Goal: Use online tool/utility: Utilize a website feature to perform a specific function

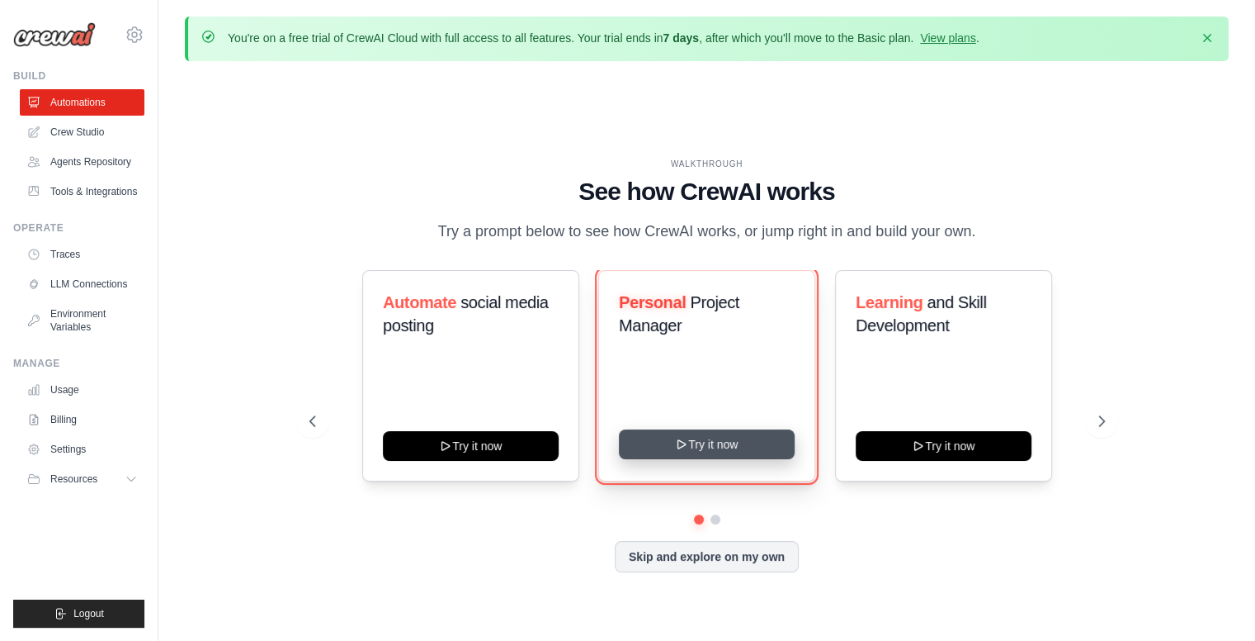
click at [720, 442] on button "Try it now" at bounding box center [707, 444] width 176 height 30
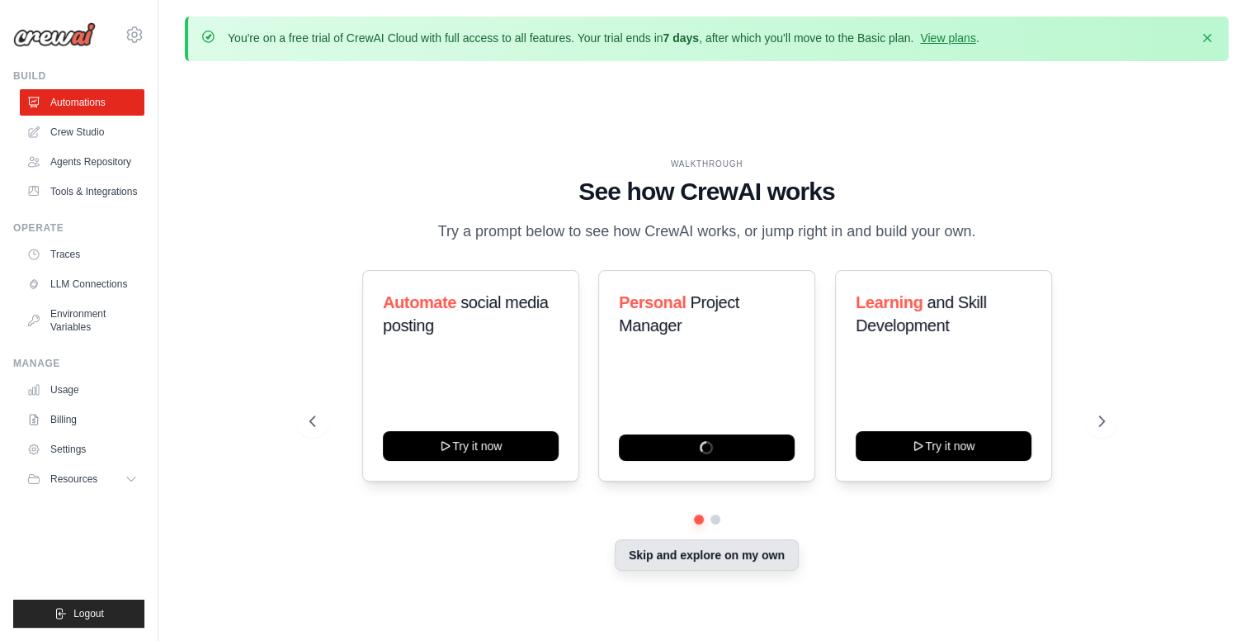
click at [736, 563] on button "Skip and explore on my own" at bounding box center [707, 554] width 184 height 31
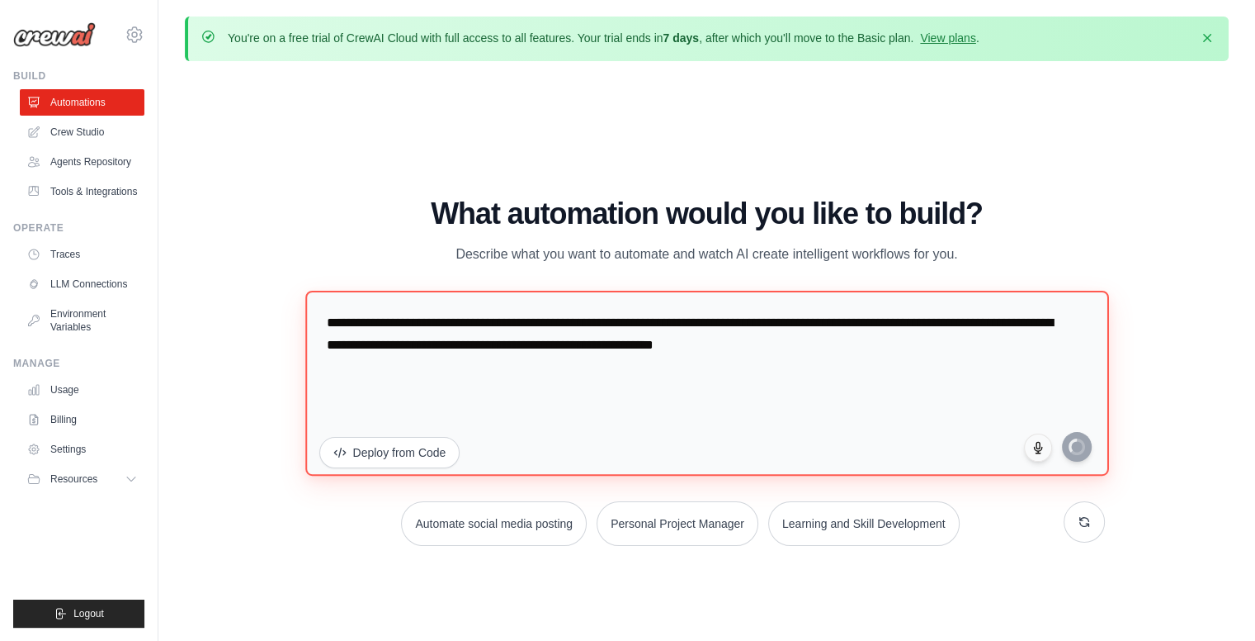
click at [416, 371] on textarea "**********" at bounding box center [707, 383] width 804 height 185
click at [944, 374] on textarea "**********" at bounding box center [707, 383] width 804 height 185
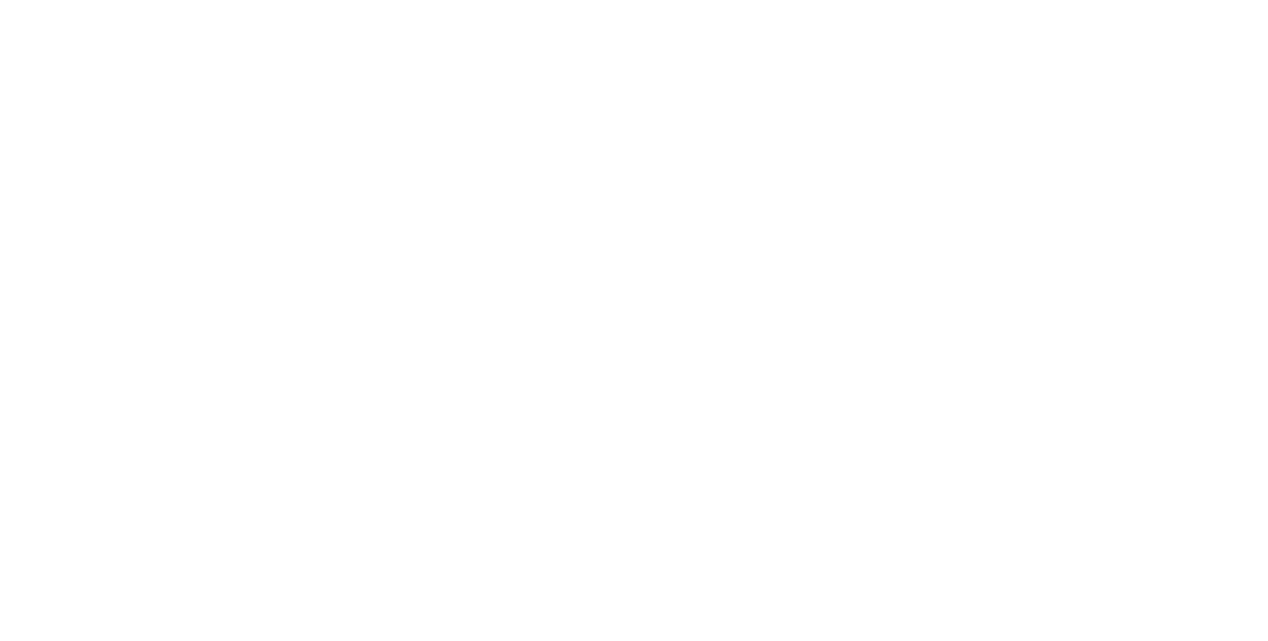
drag, startPoint x: 846, startPoint y: 357, endPoint x: 182, endPoint y: 285, distance: 667.6
click at [182, 0] on html at bounding box center [634, 0] width 1268 height 0
click at [776, 0] on html at bounding box center [634, 0] width 1268 height 0
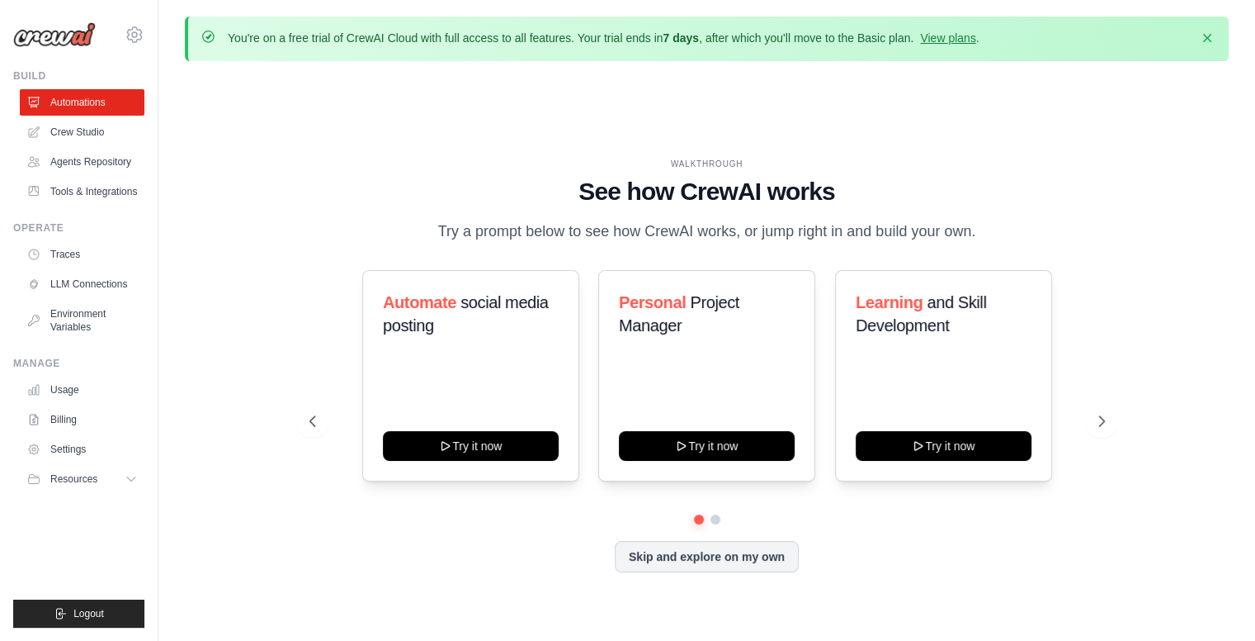
click at [713, 571] on button "Skip and explore on my own" at bounding box center [707, 556] width 184 height 31
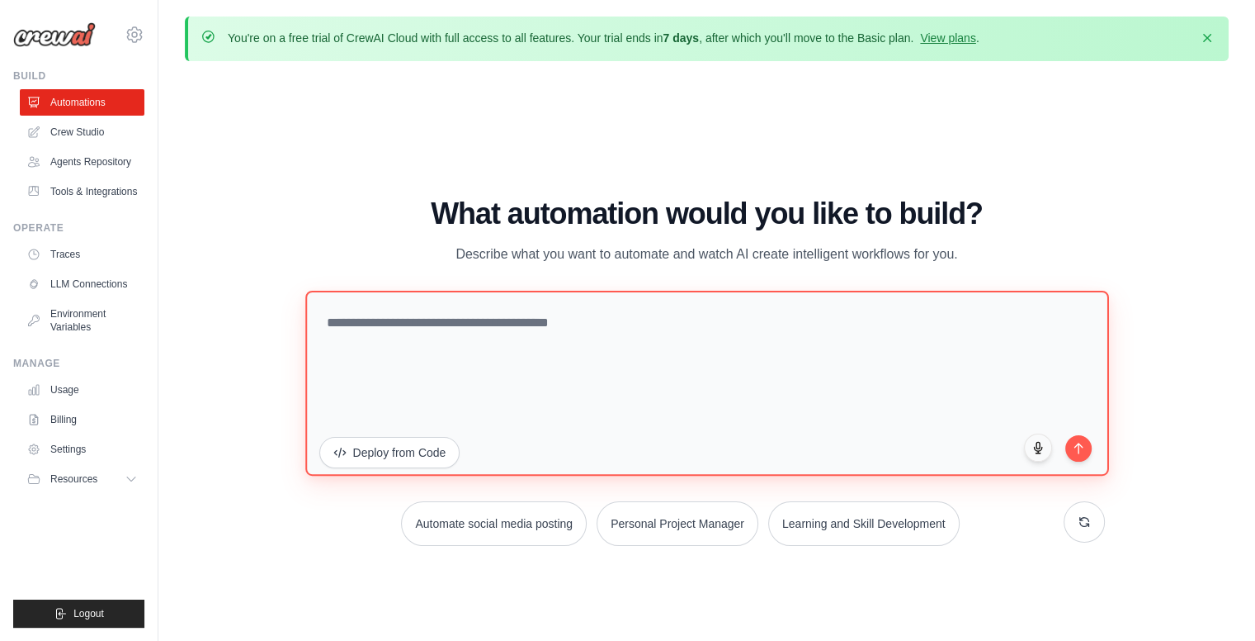
click at [539, 328] on textarea at bounding box center [707, 383] width 804 height 185
click at [673, 316] on textarea "**********" at bounding box center [707, 383] width 804 height 185
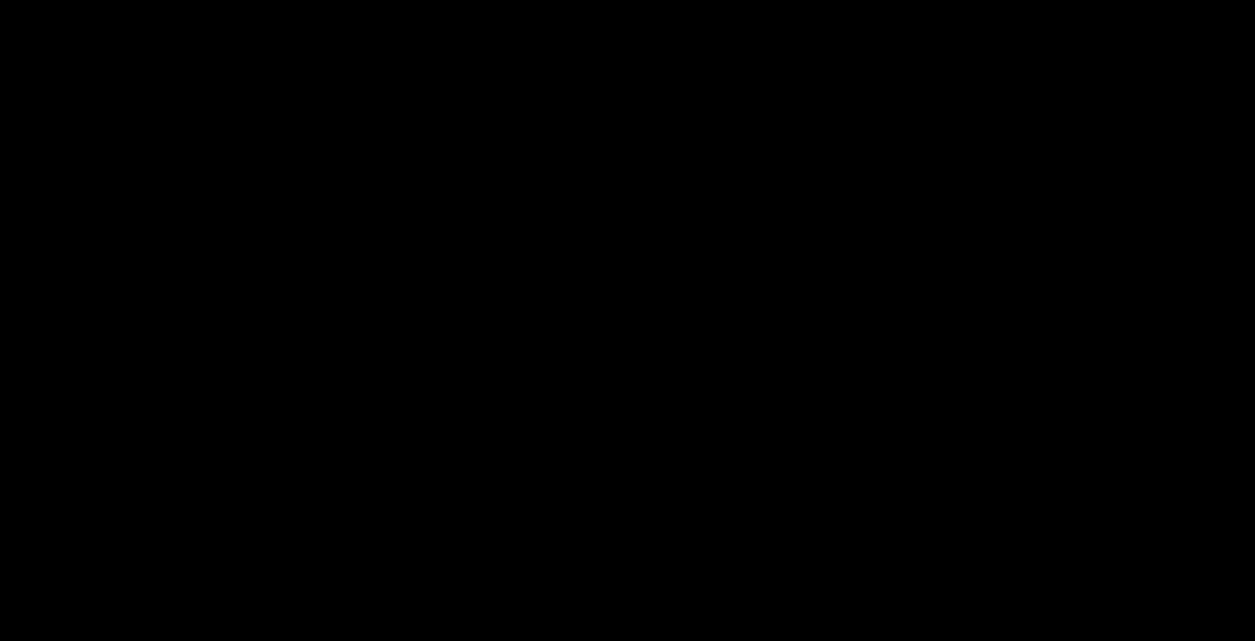
paste textarea "**********"
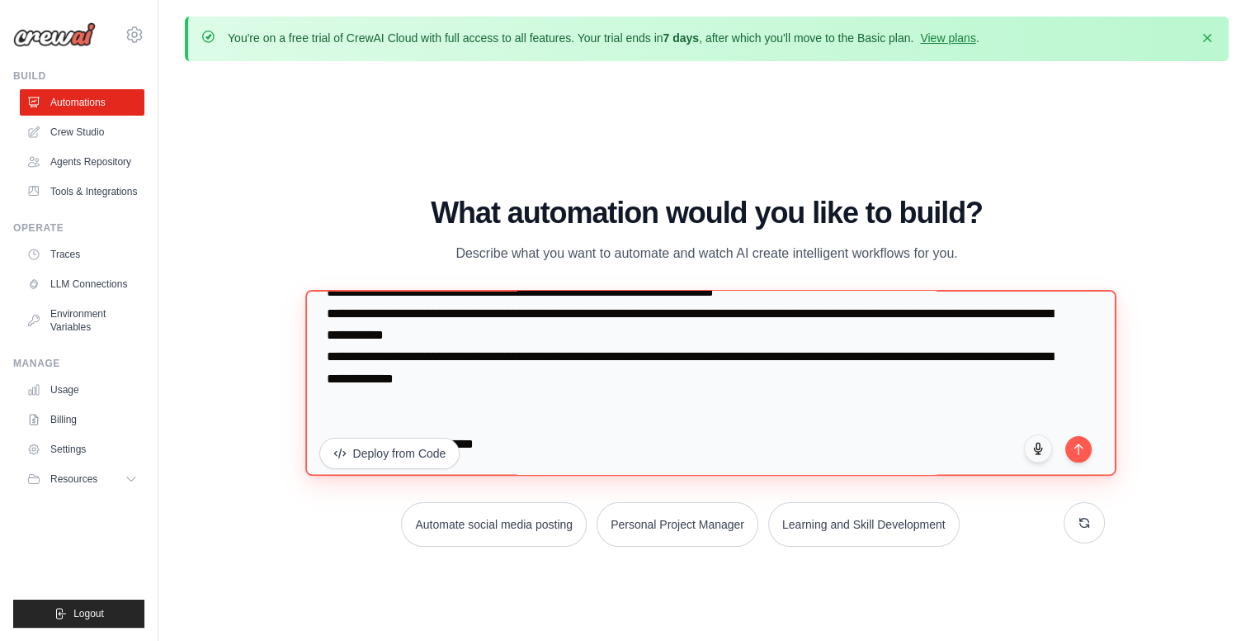
scroll to position [480, 0]
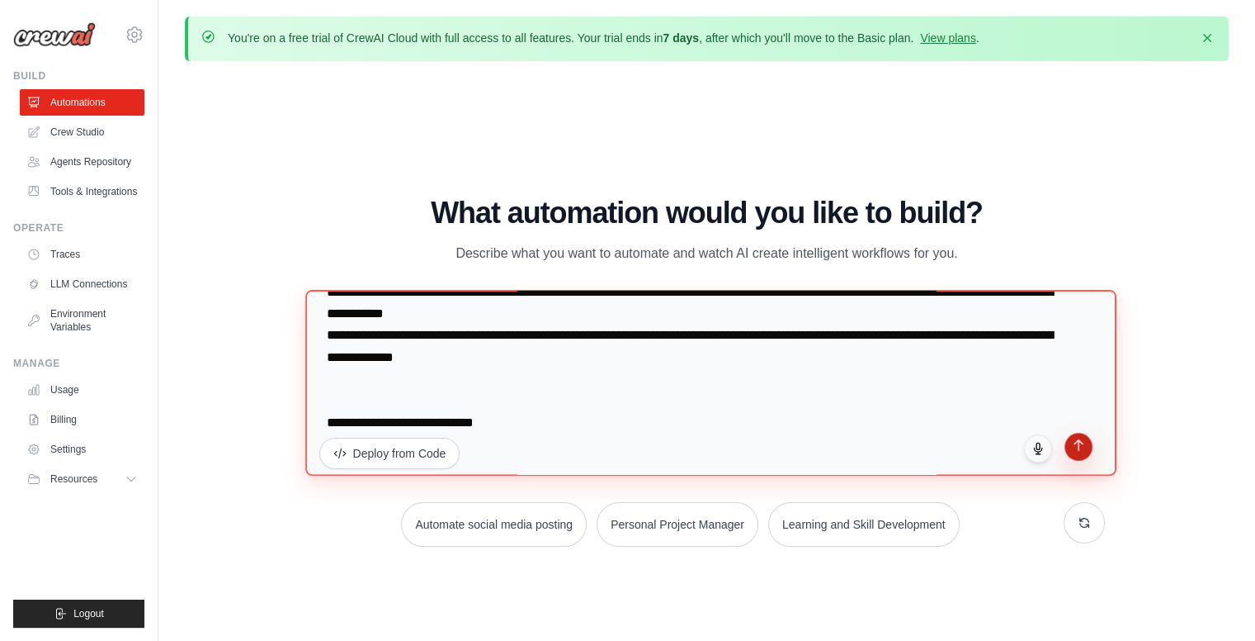
type textarea "**********"
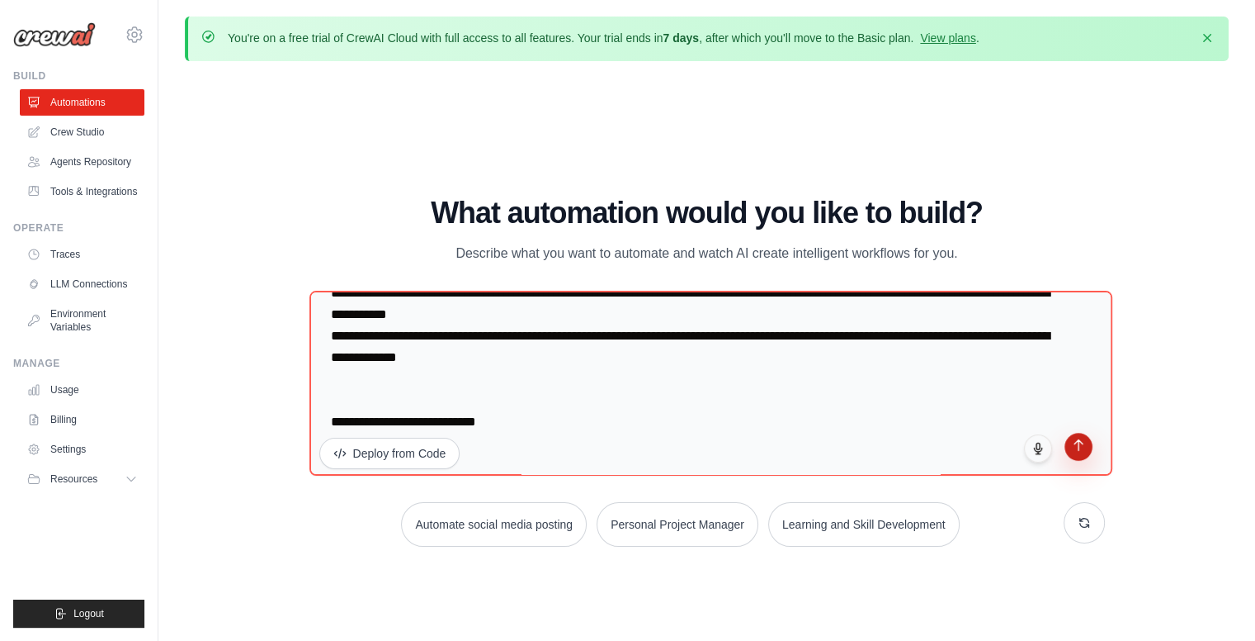
click at [1080, 450] on button "submit" at bounding box center [1079, 447] width 28 height 28
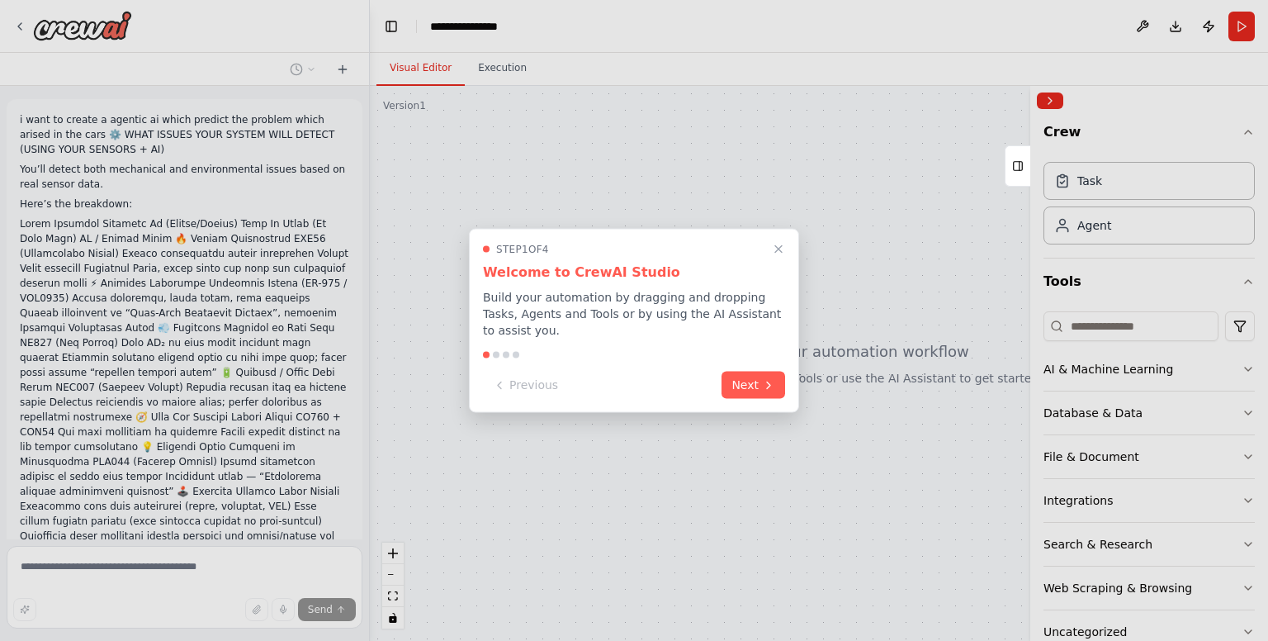
scroll to position [158, 0]
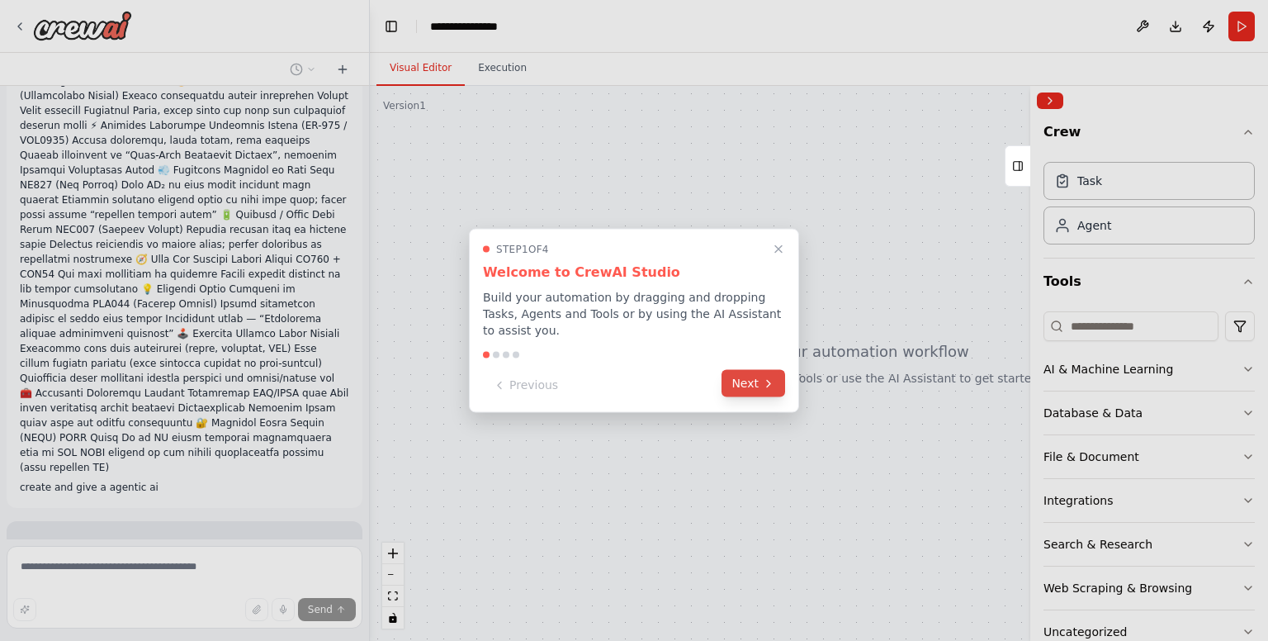
click at [751, 383] on button "Next" at bounding box center [753, 383] width 64 height 27
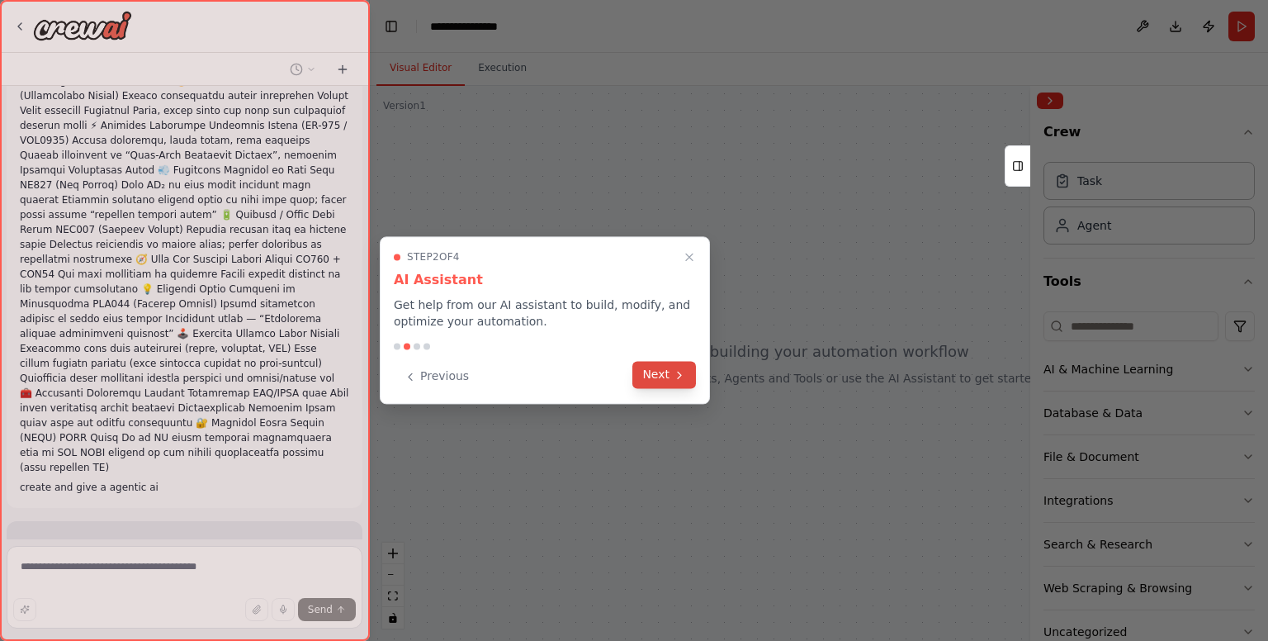
click at [676, 379] on icon at bounding box center [679, 374] width 13 height 13
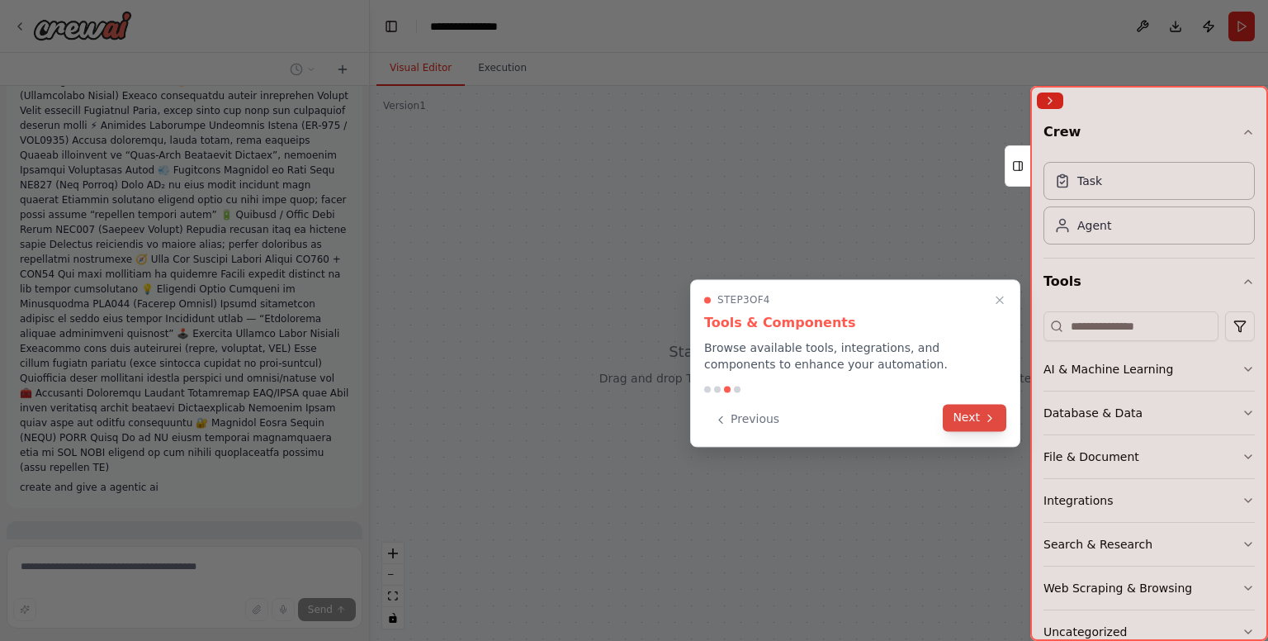
click at [979, 420] on button "Next" at bounding box center [975, 417] width 64 height 27
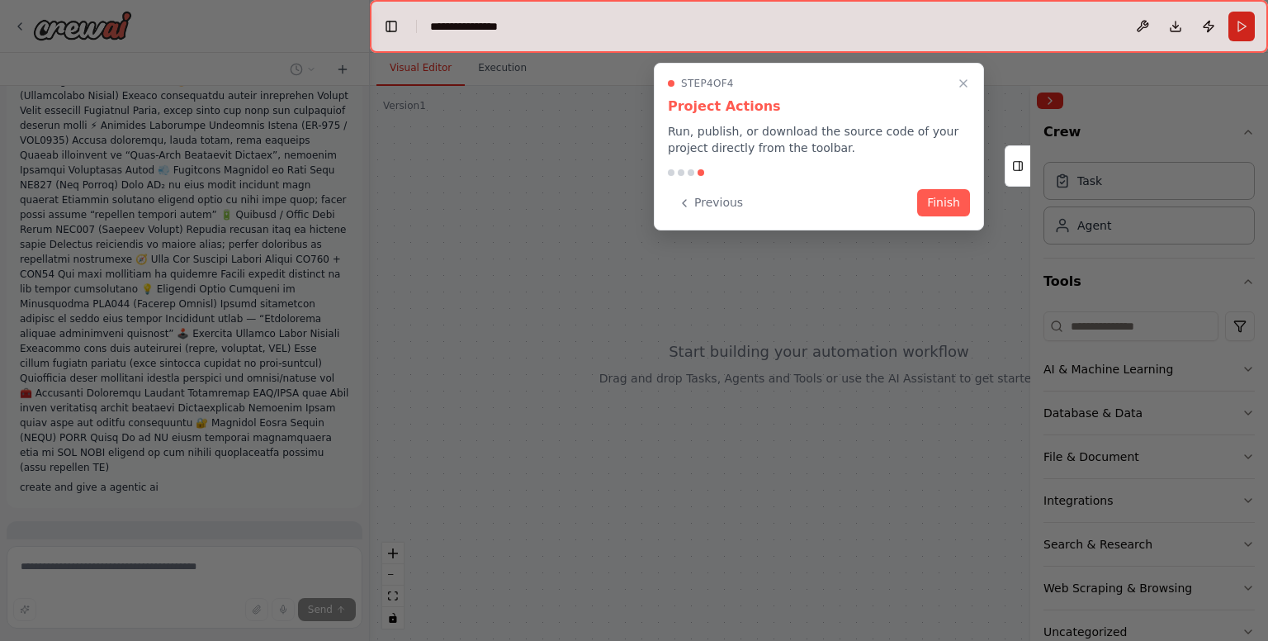
click at [939, 206] on button "Finish" at bounding box center [943, 202] width 53 height 27
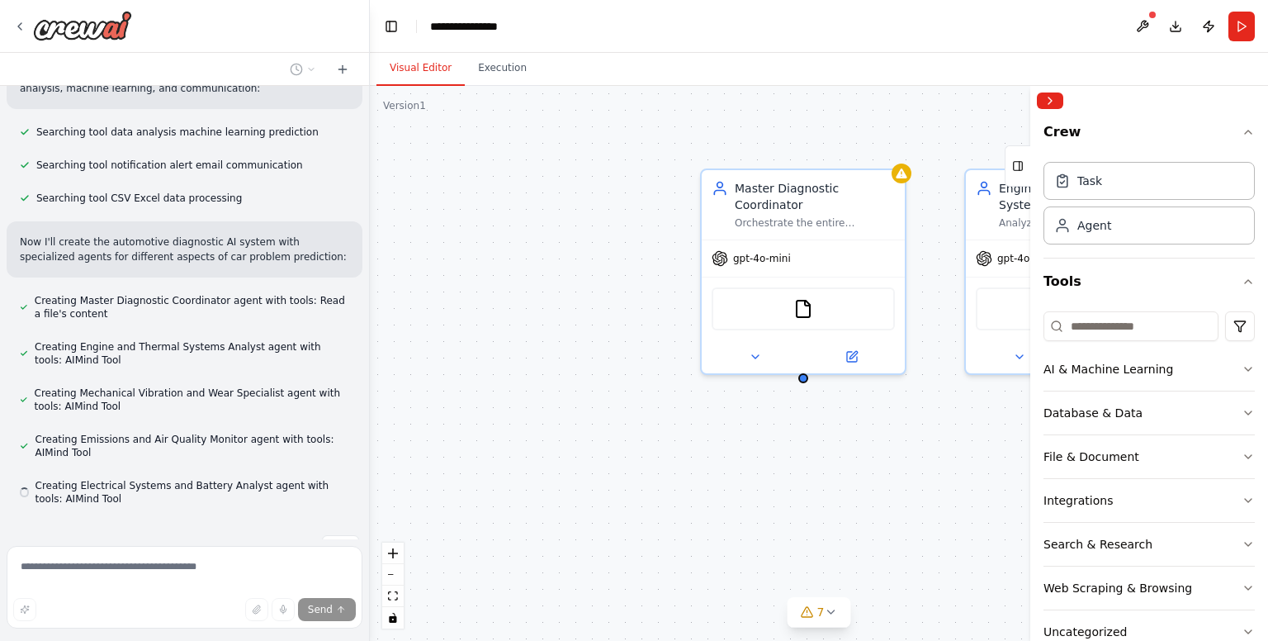
scroll to position [767, 0]
click at [1222, 367] on button "AI & Machine Learning" at bounding box center [1148, 368] width 211 height 43
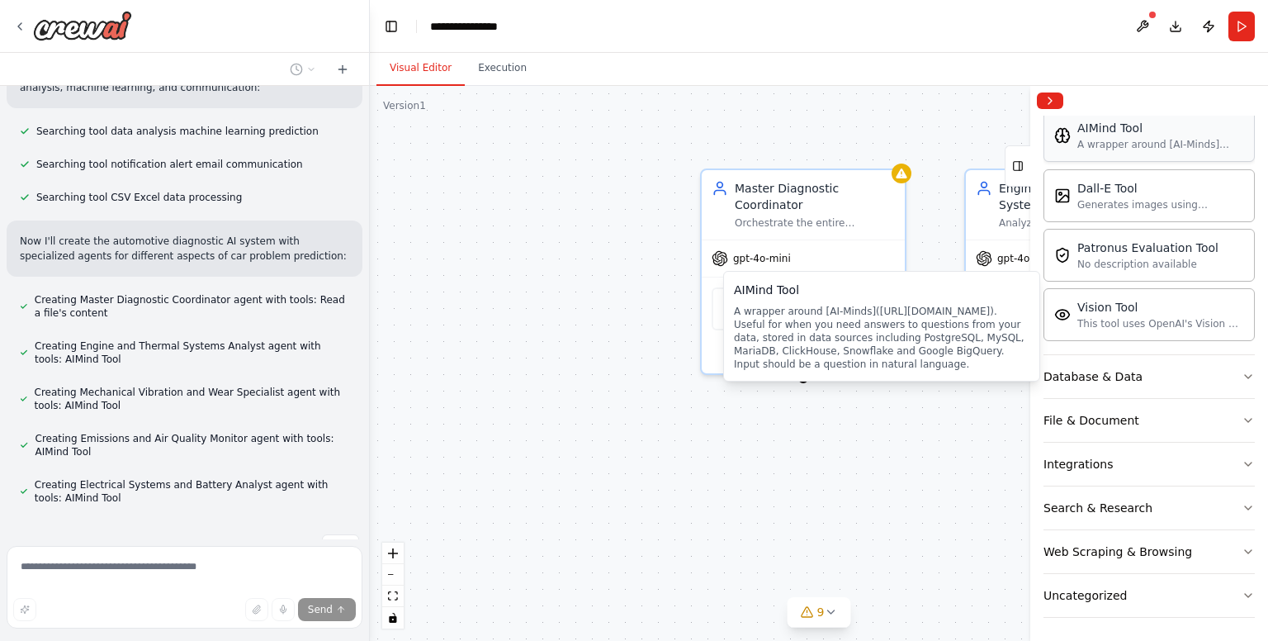
scroll to position [0, 0]
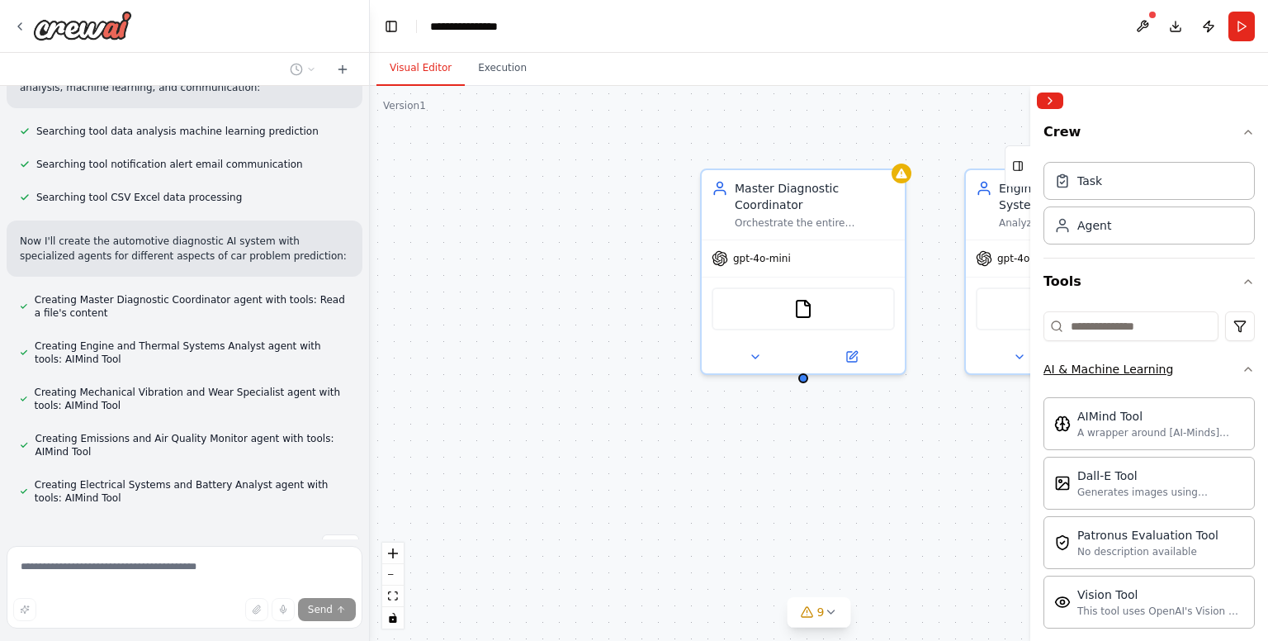
click at [1241, 371] on icon "button" at bounding box center [1247, 368] width 13 height 13
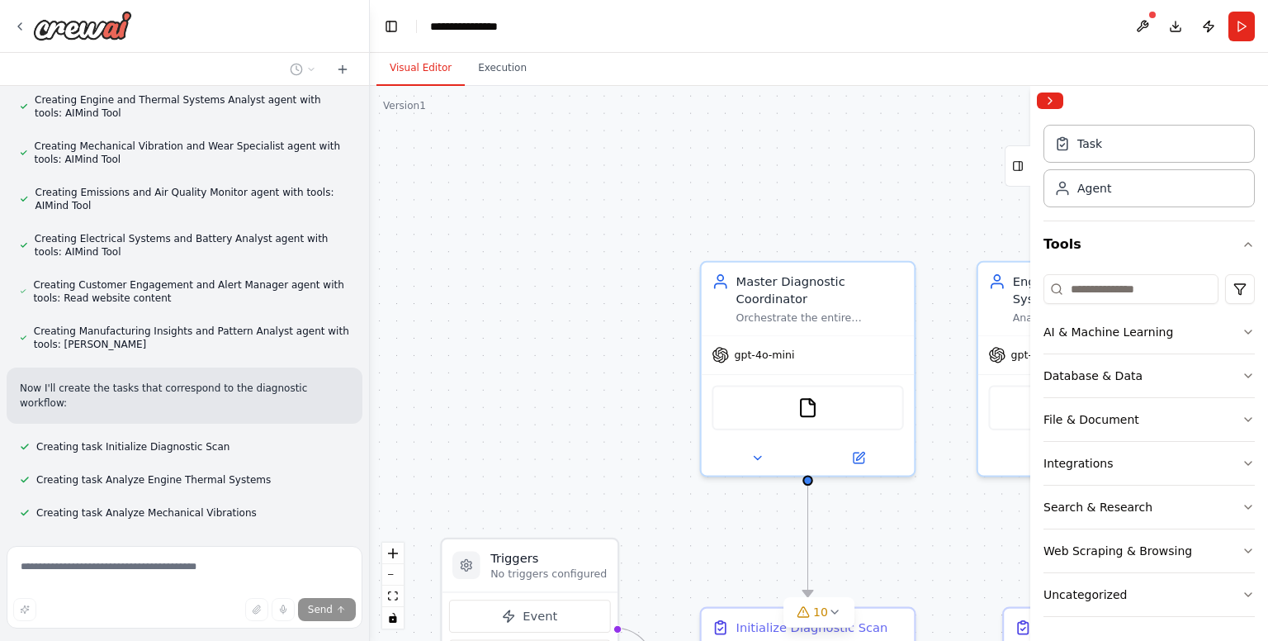
scroll to position [1046, 0]
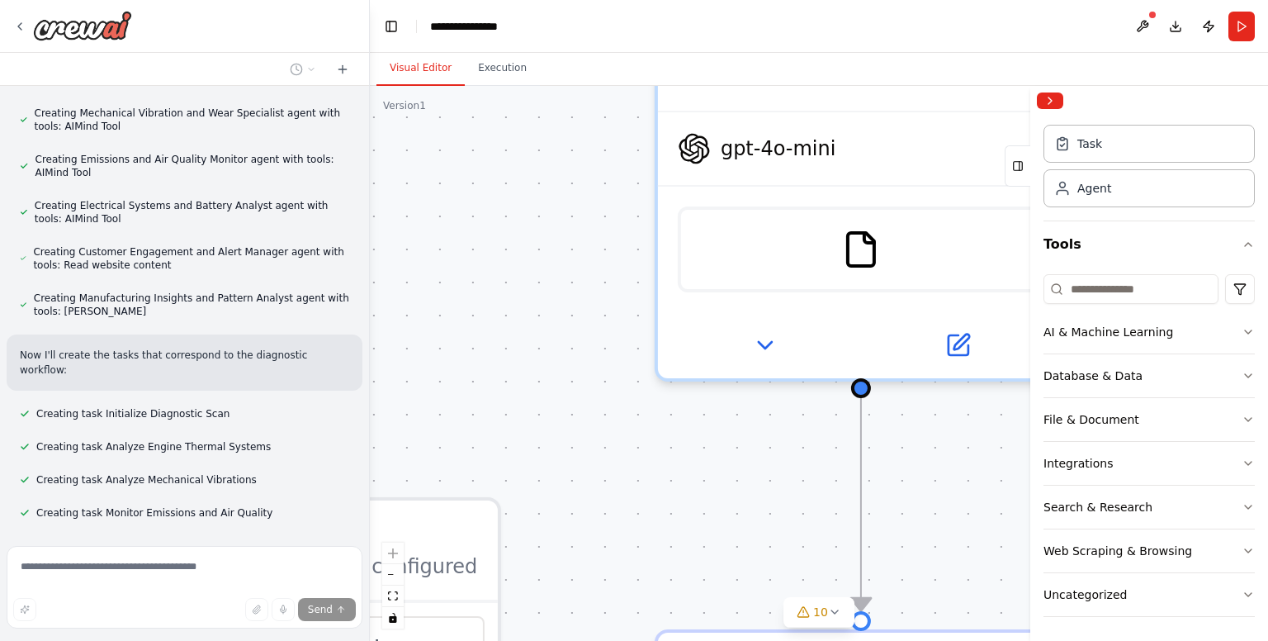
drag, startPoint x: 641, startPoint y: 391, endPoint x: 553, endPoint y: 146, distance: 260.6
click at [554, 149] on div ".deletable-edge-delete-btn { width: 20px; height: 20px; border: 0px solid #ffff…" at bounding box center [819, 363] width 898 height 555
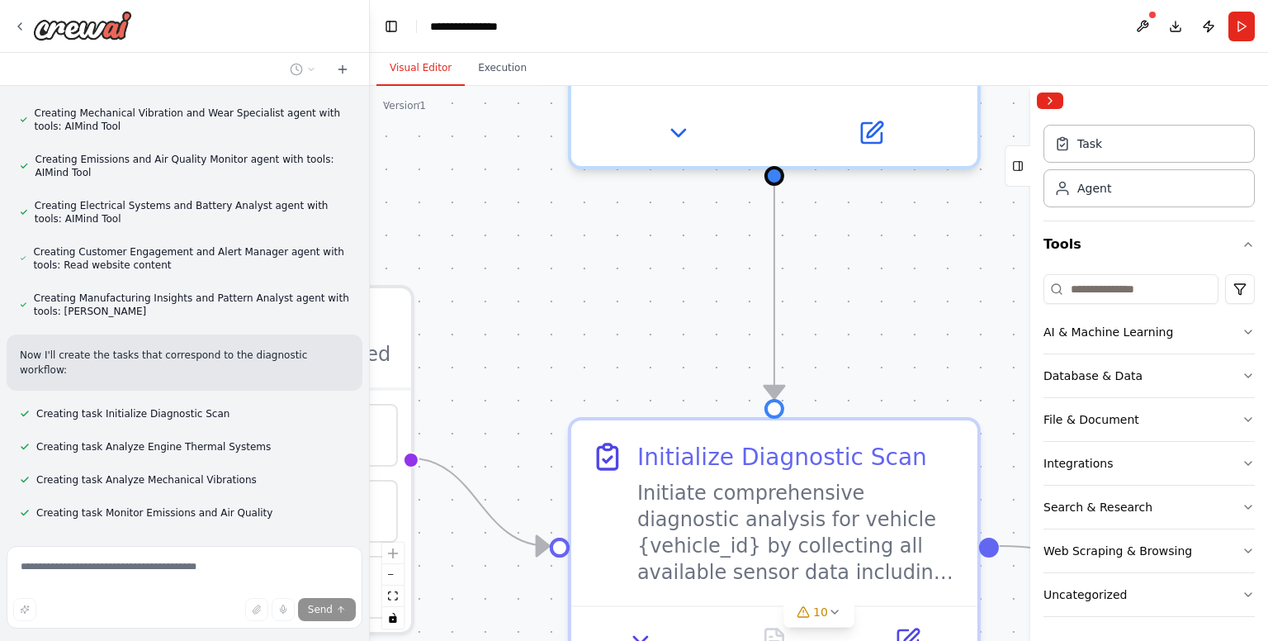
drag, startPoint x: 737, startPoint y: 530, endPoint x: 657, endPoint y: 339, distance: 206.8
click at [657, 339] on div ".deletable-edge-delete-btn { width: 20px; height: 20px; border: 0px solid #ffff…" at bounding box center [819, 363] width 898 height 555
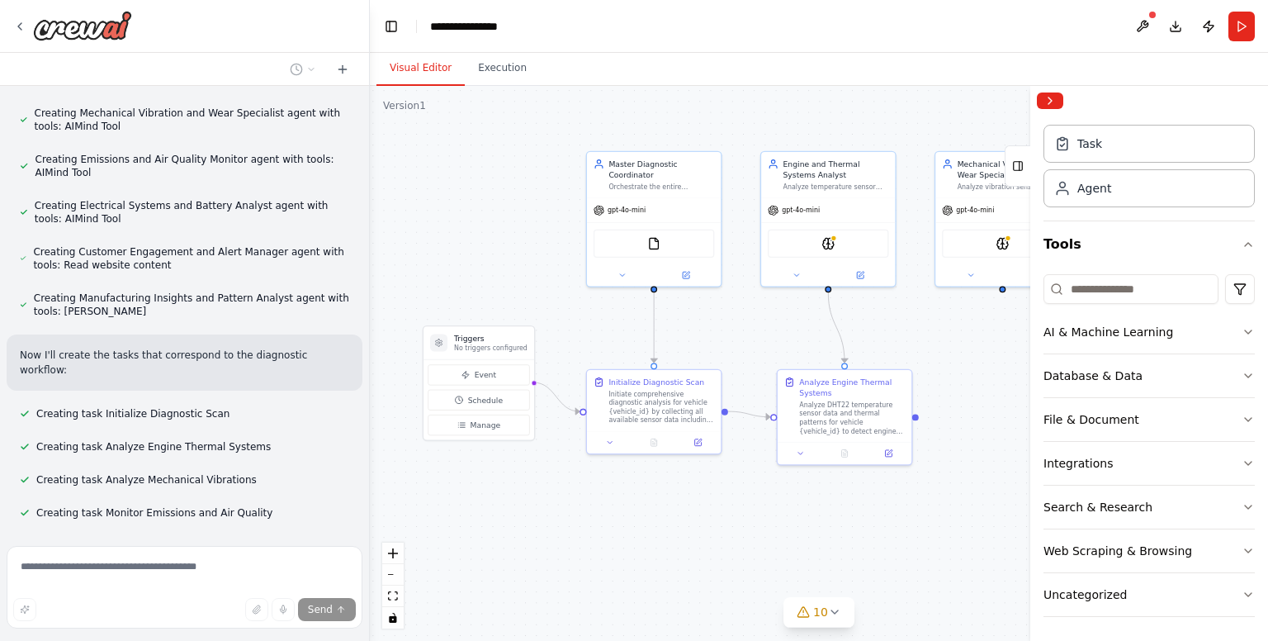
drag, startPoint x: 826, startPoint y: 347, endPoint x: 788, endPoint y: 354, distance: 38.5
click at [788, 354] on div ".deletable-edge-delete-btn { width: 20px; height: 20px; border: 0px solid #ffff…" at bounding box center [819, 363] width 898 height 555
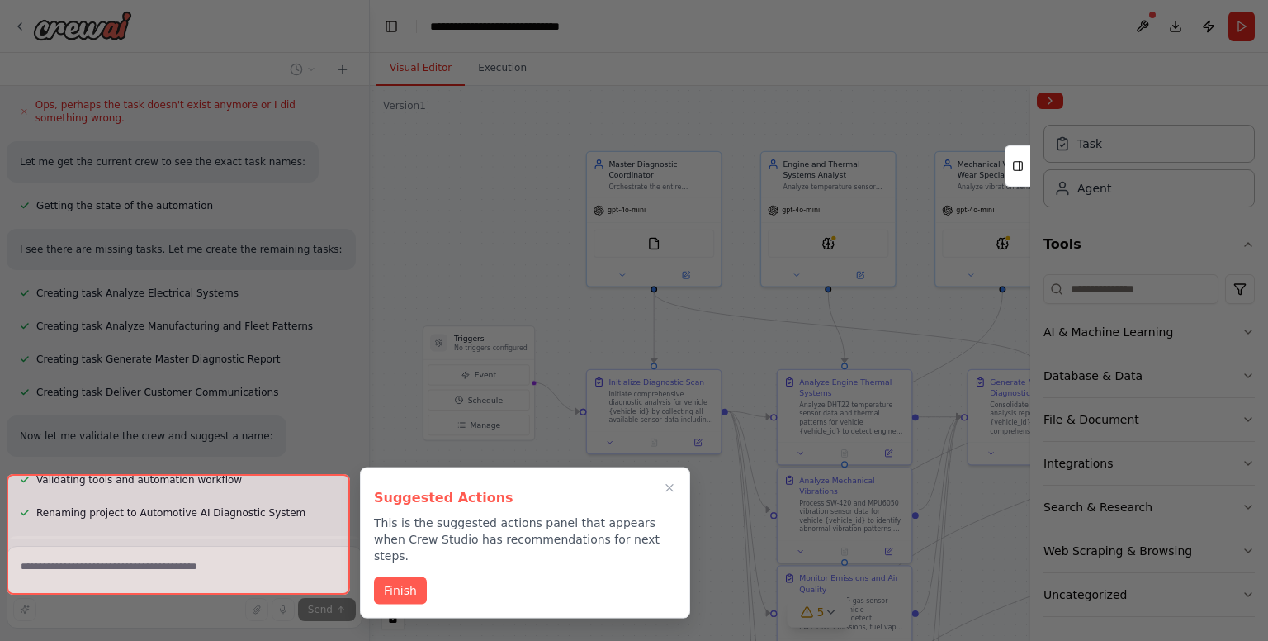
scroll to position [1786, 0]
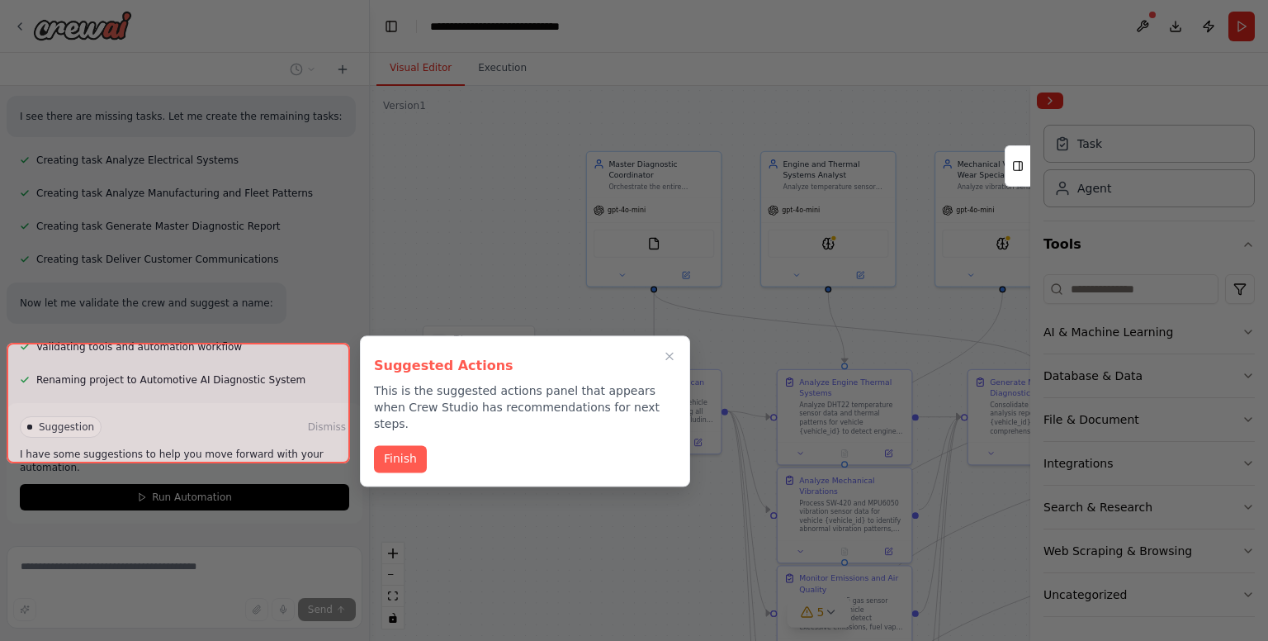
click at [210, 441] on div at bounding box center [178, 403] width 343 height 121
click at [409, 443] on button "Finish" at bounding box center [400, 456] width 53 height 27
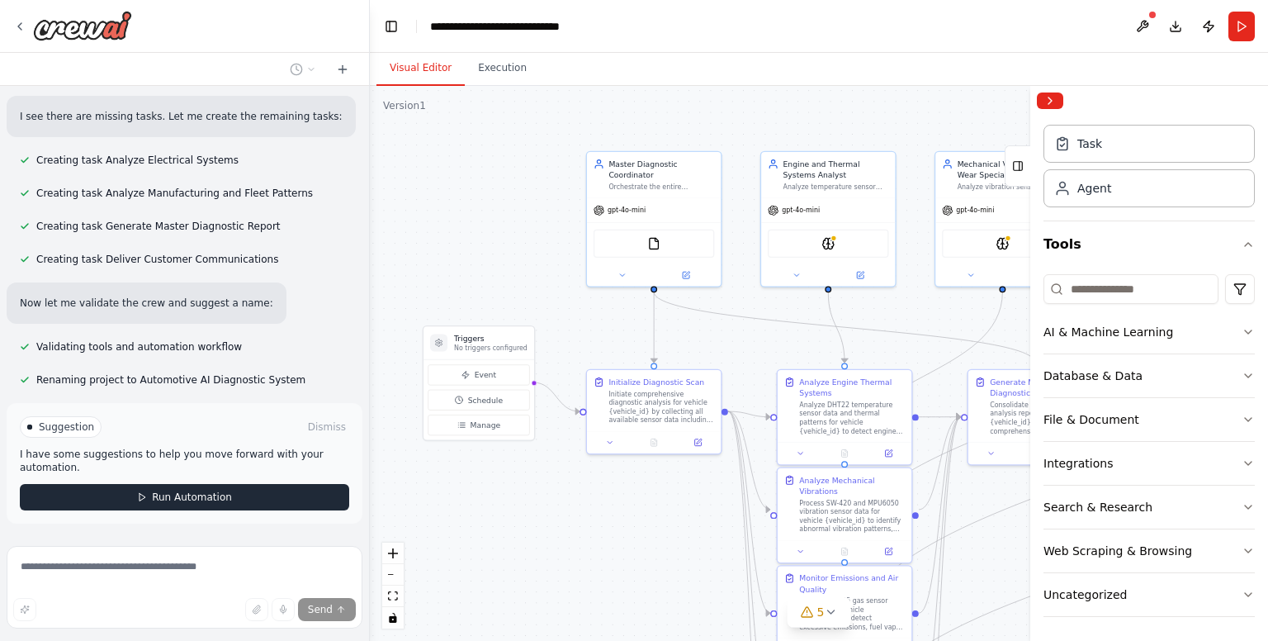
click at [198, 490] on span "Run Automation" at bounding box center [192, 496] width 80 height 13
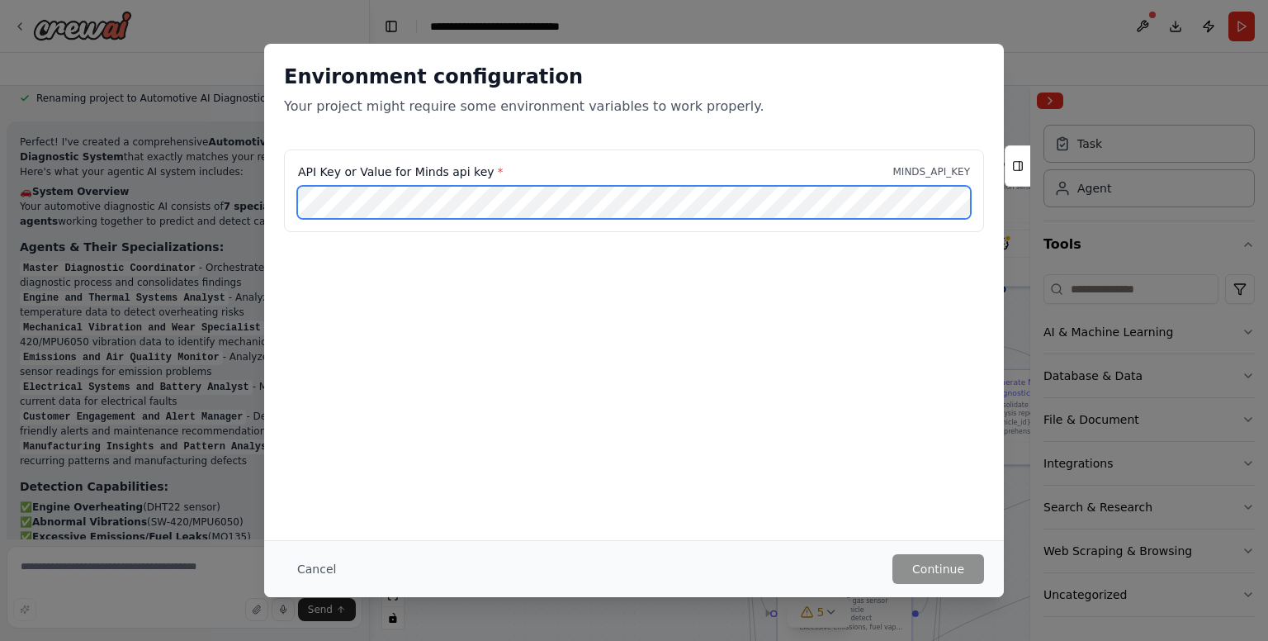
scroll to position [2083, 0]
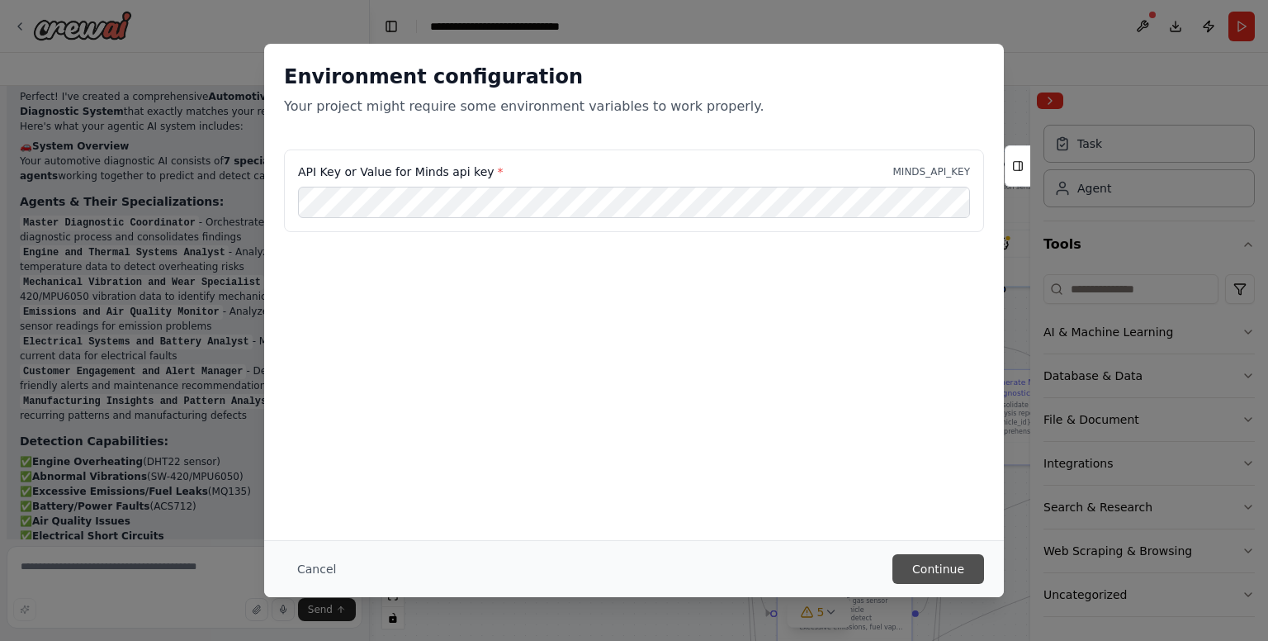
click at [948, 568] on button "Continue" at bounding box center [938, 569] width 92 height 30
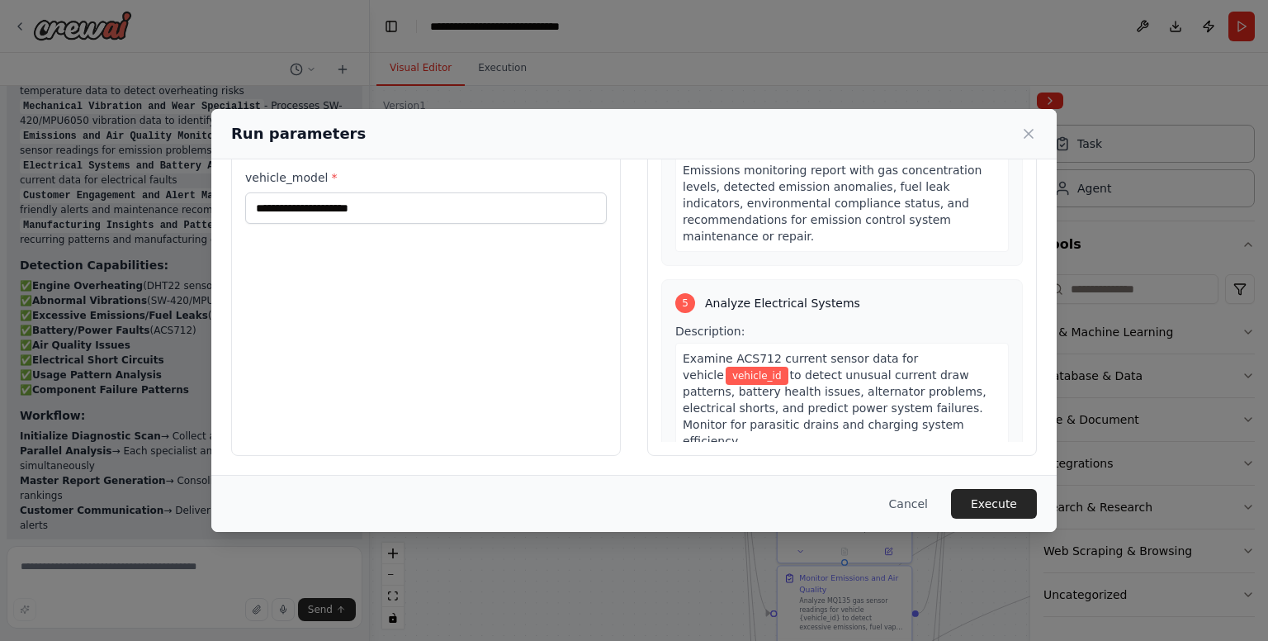
scroll to position [1321, 0]
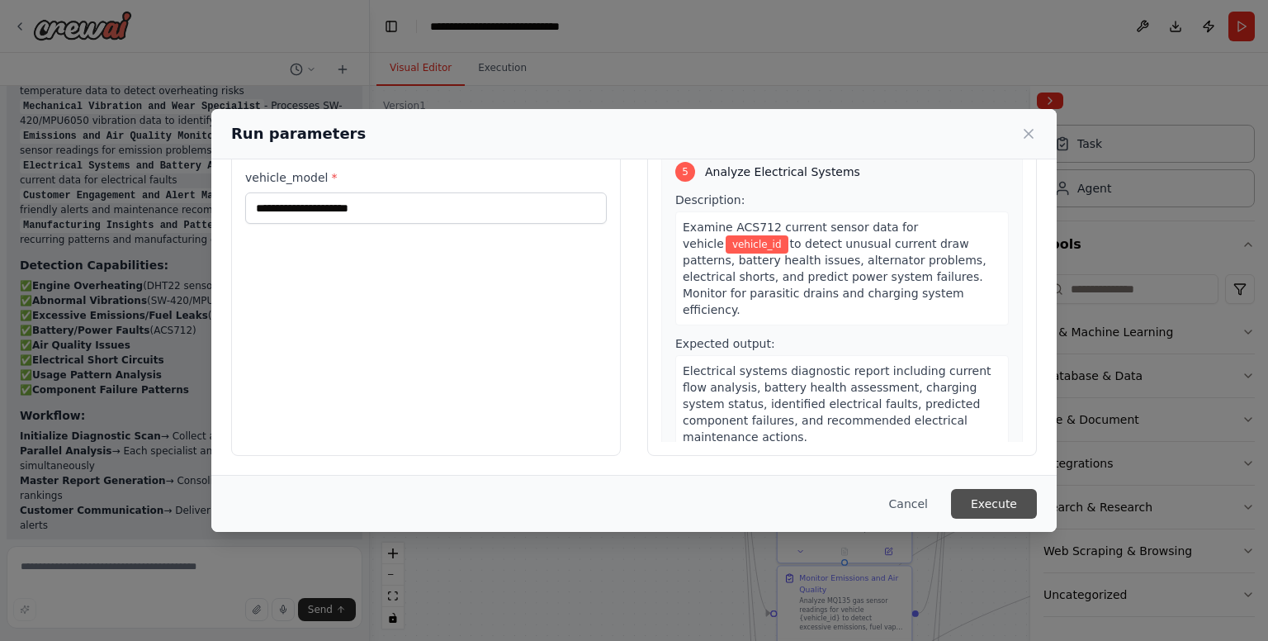
click at [1006, 509] on button "Execute" at bounding box center [994, 504] width 86 height 30
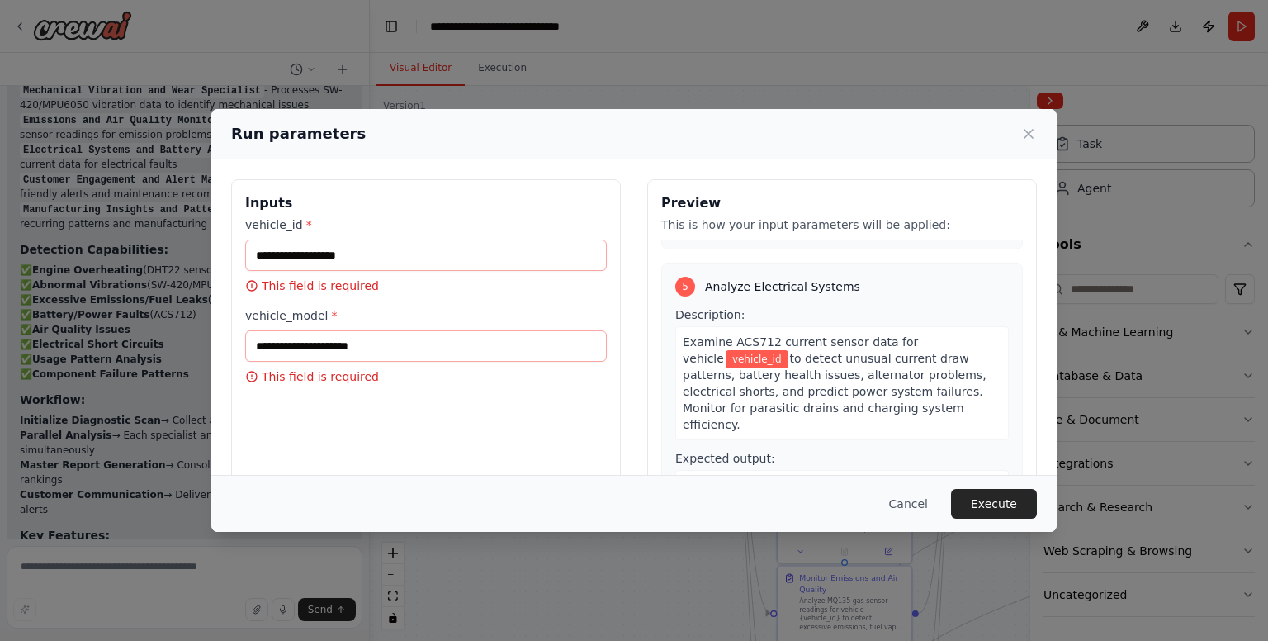
scroll to position [2319, 0]
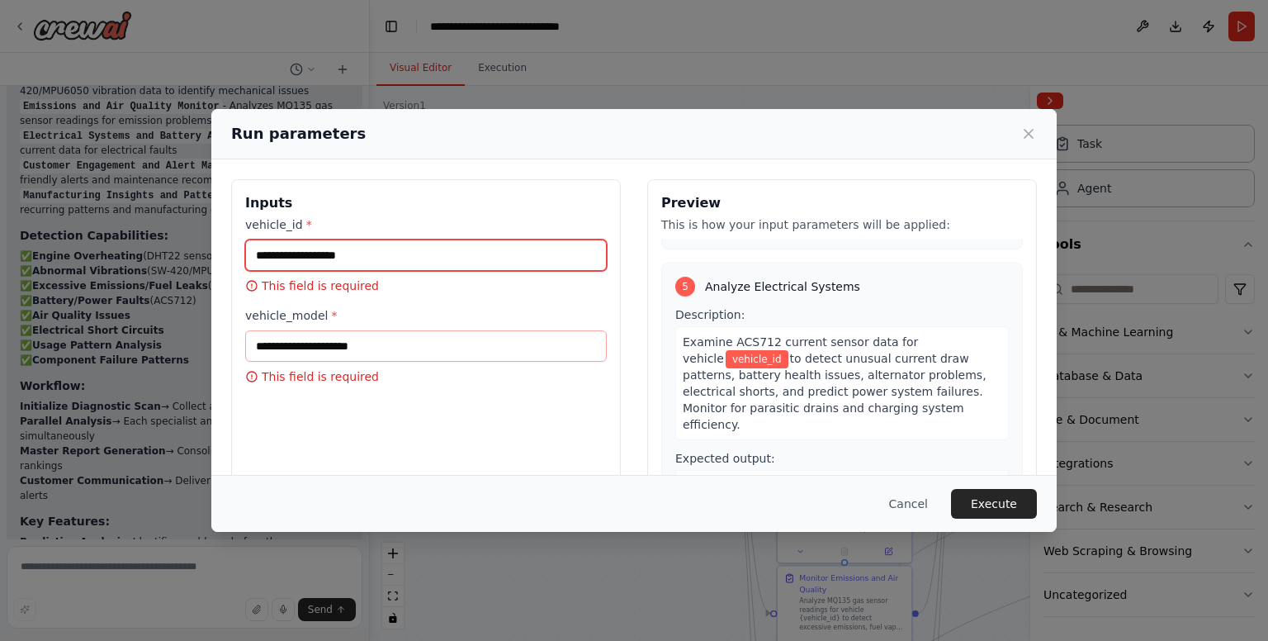
click at [392, 263] on input "vehicle_id *" at bounding box center [426, 254] width 362 height 31
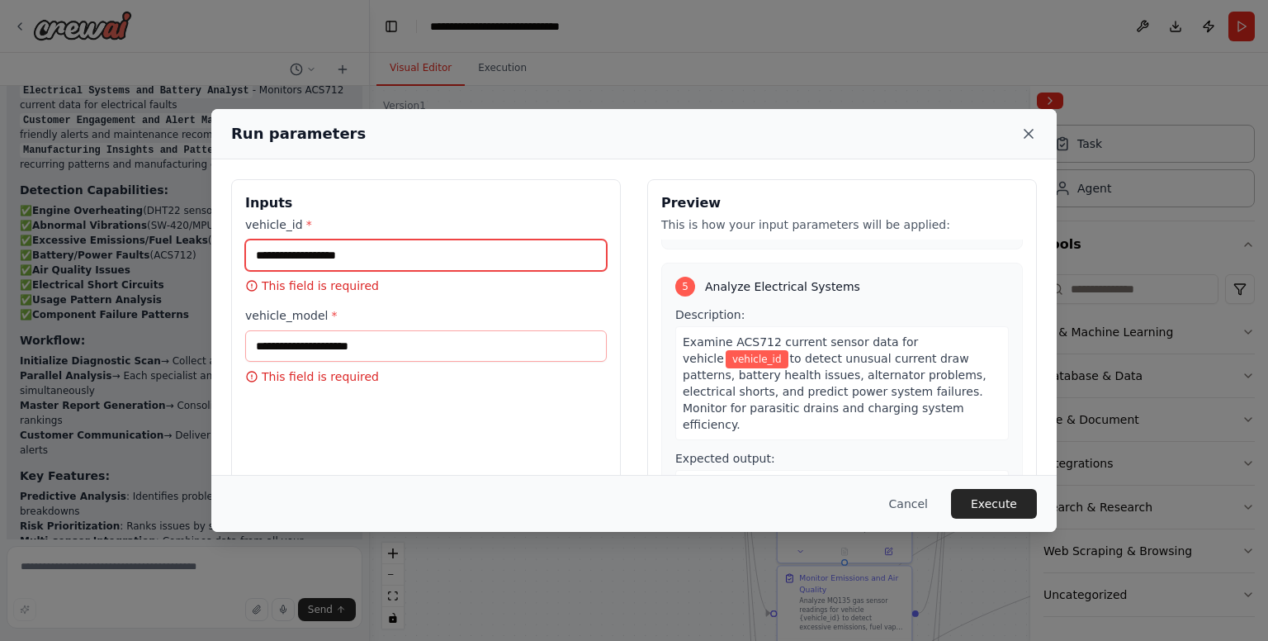
scroll to position [2378, 0]
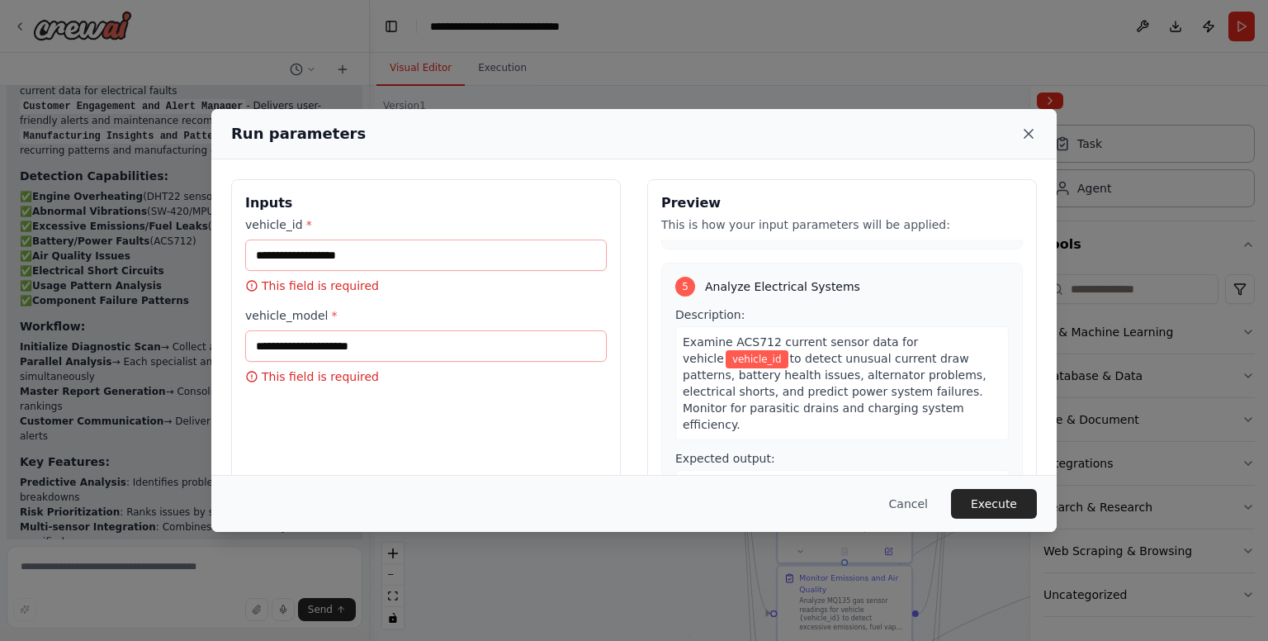
click at [1033, 136] on icon at bounding box center [1028, 133] width 17 height 17
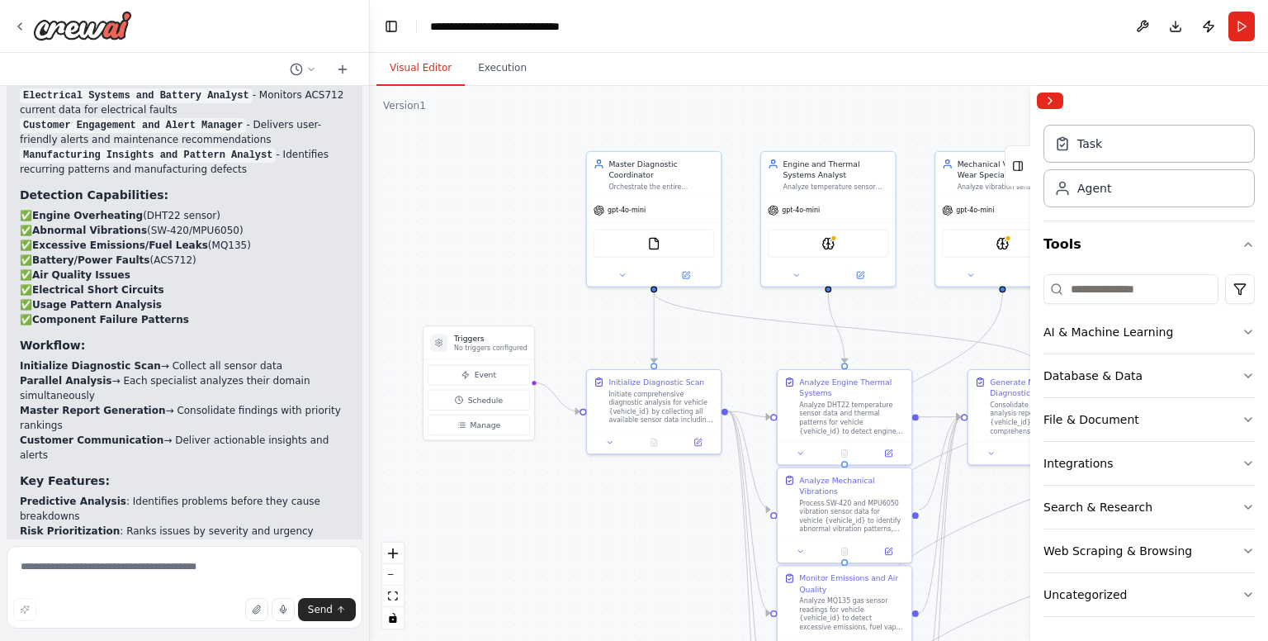
scroll to position [2487, 0]
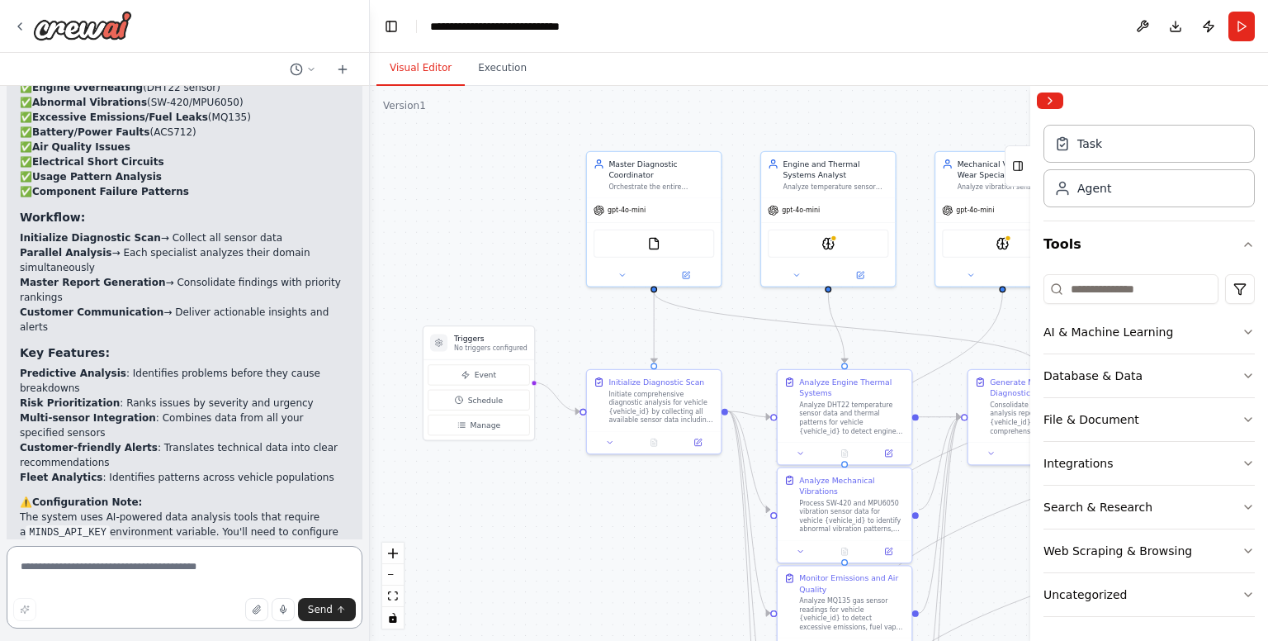
click at [198, 576] on textarea at bounding box center [185, 587] width 356 height 83
type textarea "**********"
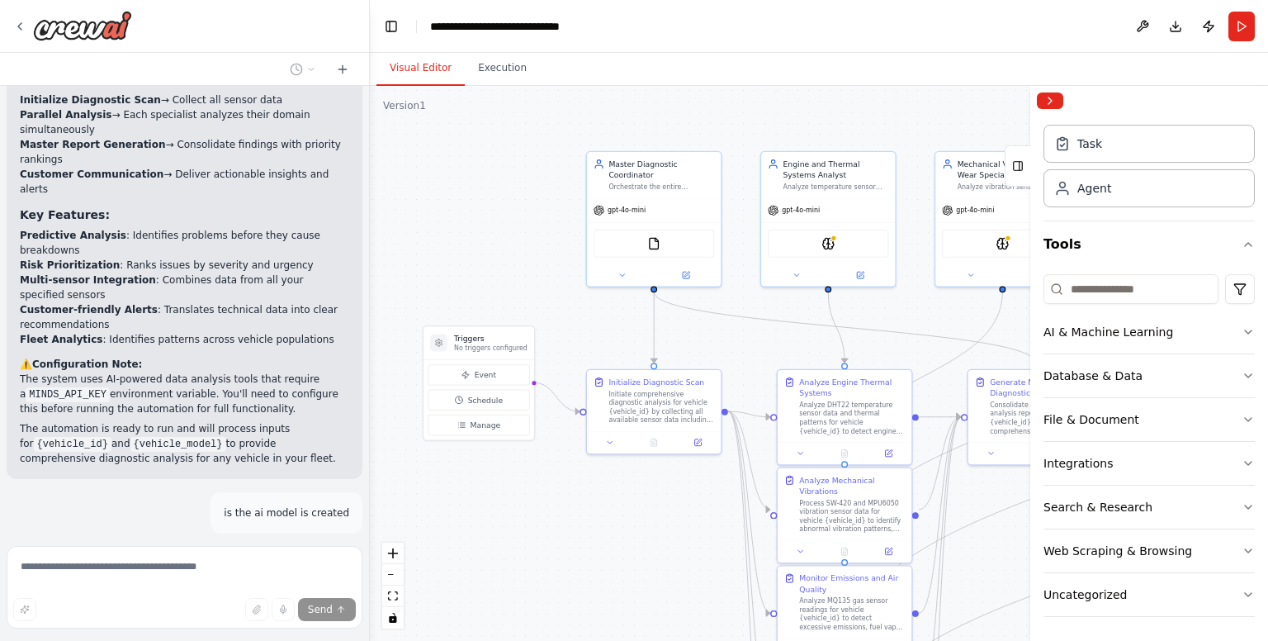
scroll to position [2632, 0]
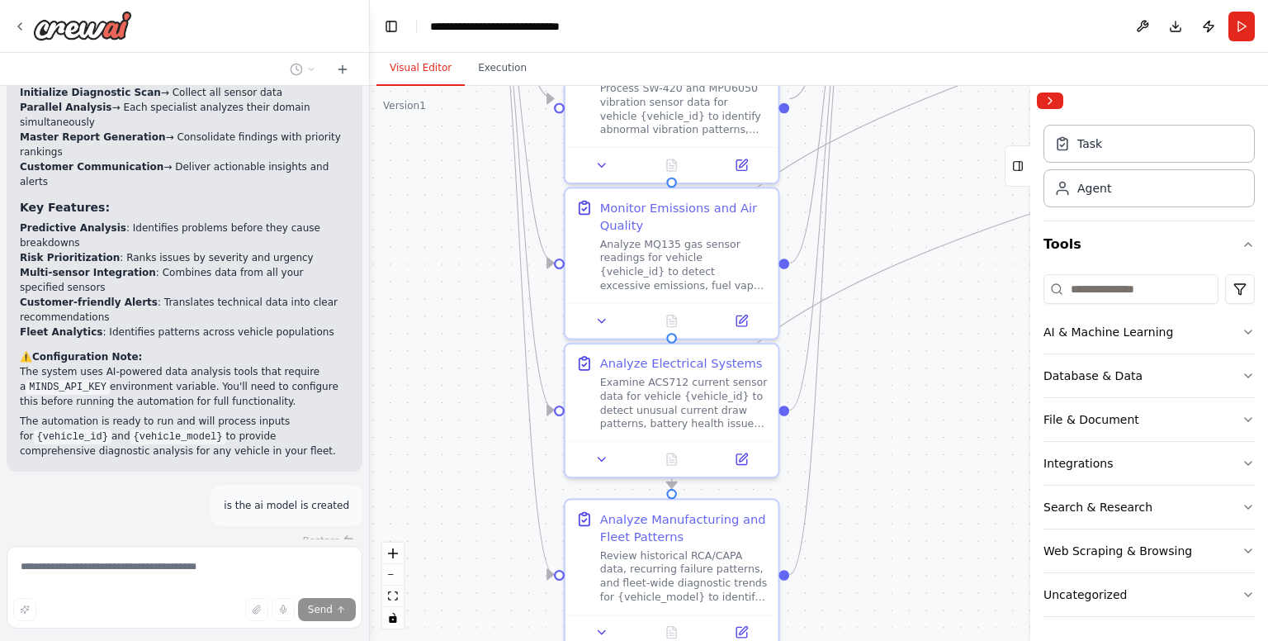
drag, startPoint x: 664, startPoint y: 512, endPoint x: 429, endPoint y: 165, distance: 418.9
click at [429, 165] on div ".deletable-edge-delete-btn { width: 20px; height: 20px; border: 0px solid #ffff…" at bounding box center [819, 363] width 898 height 555
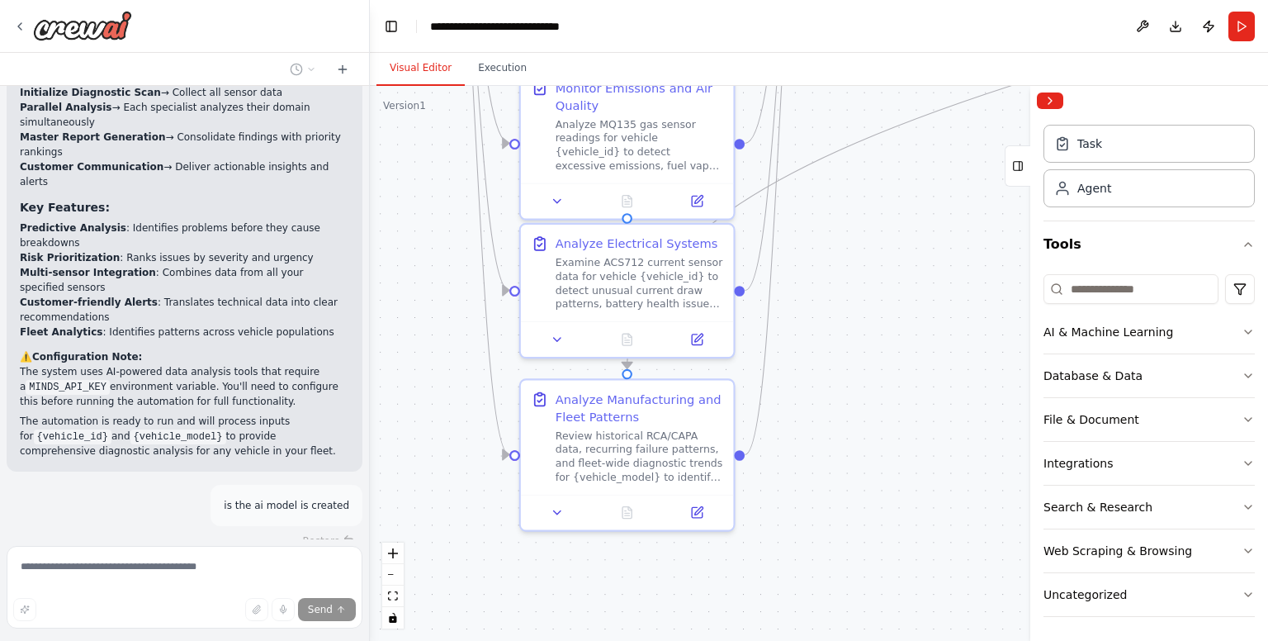
drag, startPoint x: 927, startPoint y: 471, endPoint x: 924, endPoint y: 364, distance: 107.3
click at [924, 364] on div ".deletable-edge-delete-btn { width: 20px; height: 20px; border: 0px solid #ffff…" at bounding box center [819, 363] width 898 height 555
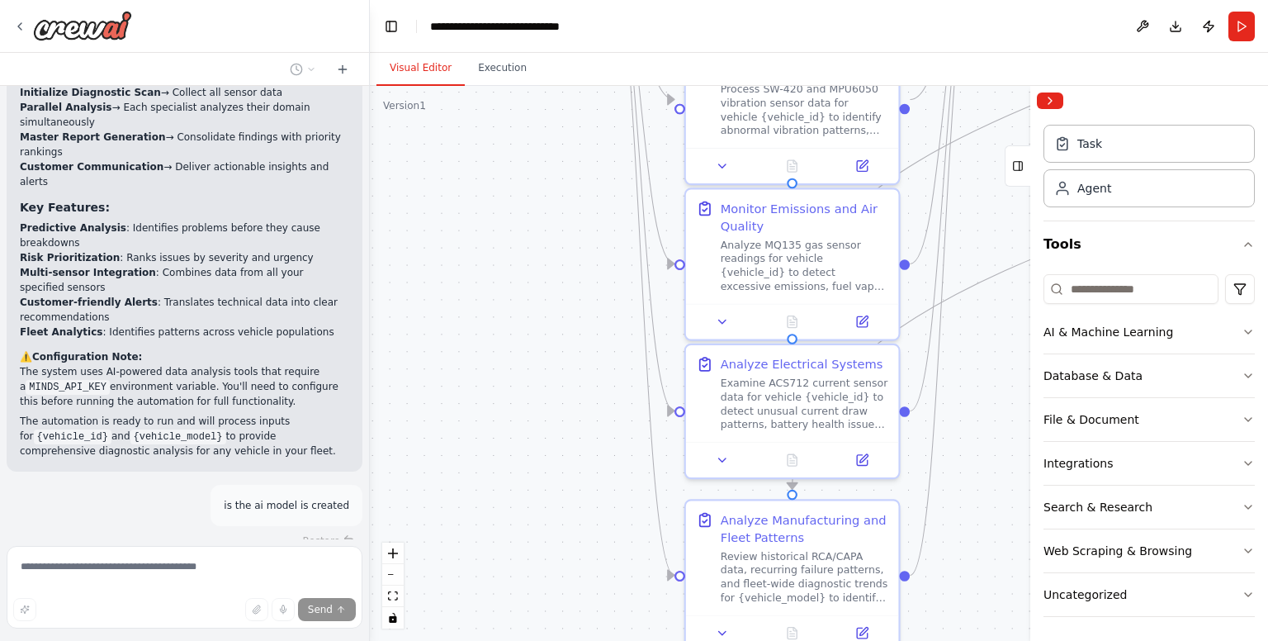
drag, startPoint x: 446, startPoint y: 325, endPoint x: 575, endPoint y: 456, distance: 184.4
click at [578, 451] on div ".deletable-edge-delete-btn { width: 20px; height: 20px; border: 0px solid #ffff…" at bounding box center [819, 363] width 898 height 555
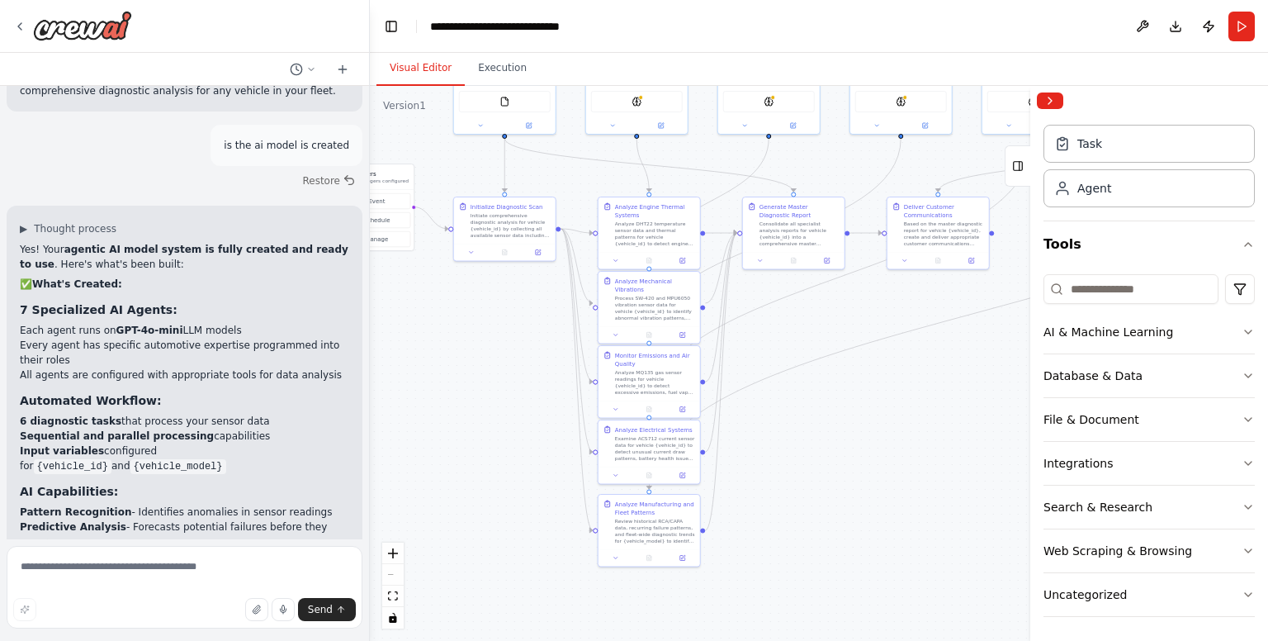
scroll to position [3008, 0]
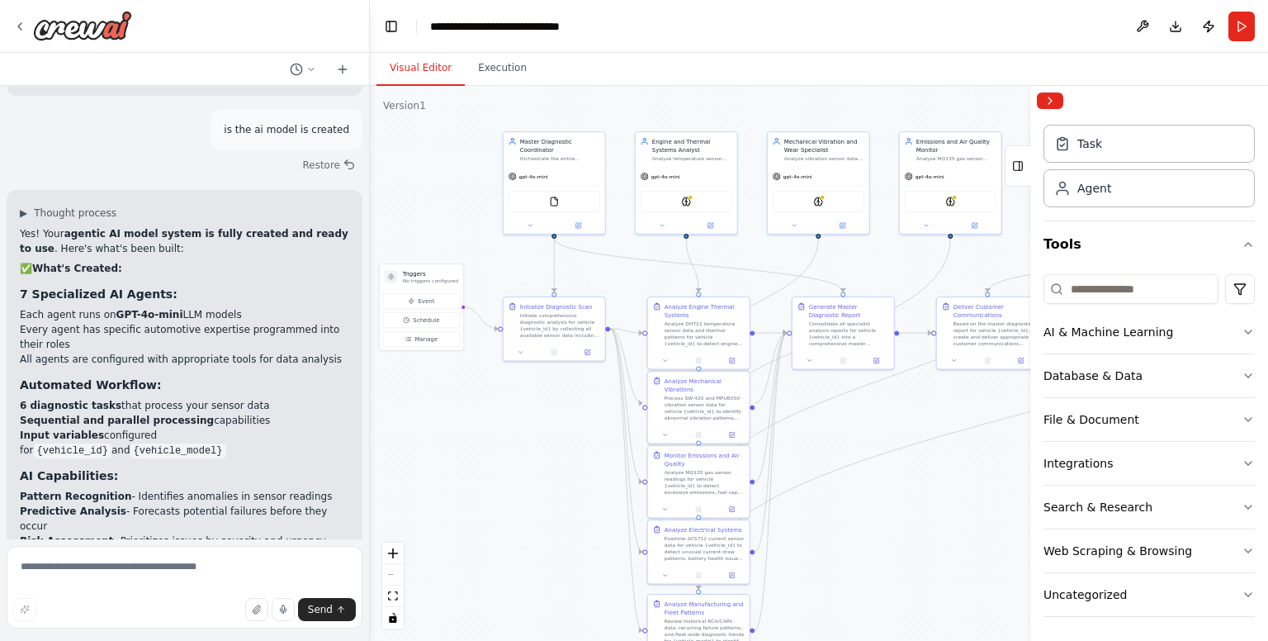
drag, startPoint x: 833, startPoint y: 534, endPoint x: 885, endPoint y: 641, distance: 118.5
click at [885, 640] on html "i want to create a agentic ai which predict the problem which arised in the car…" at bounding box center [634, 320] width 1268 height 641
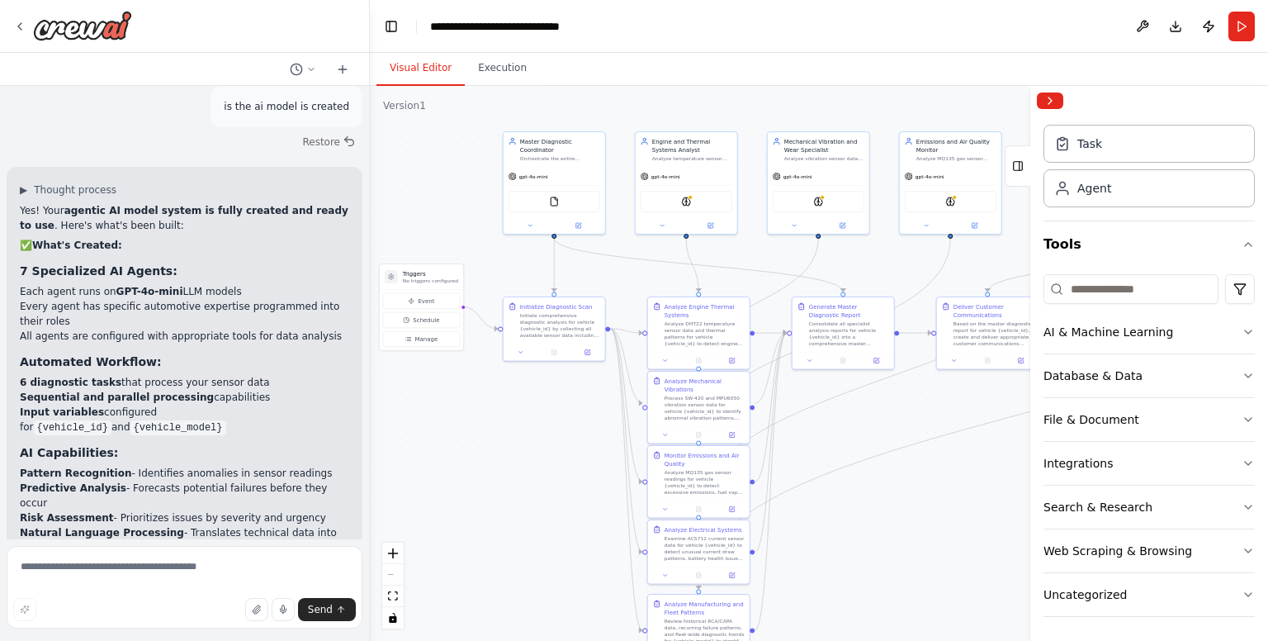
scroll to position [3037, 0]
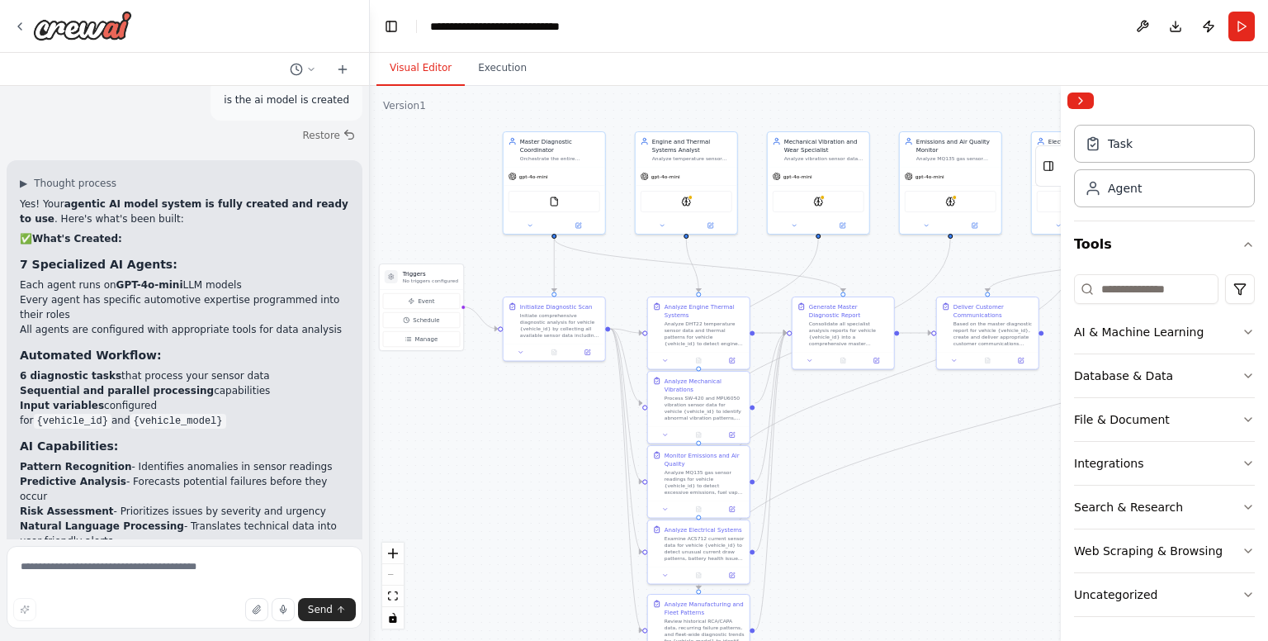
drag, startPoint x: 1032, startPoint y: 293, endPoint x: 1267, endPoint y: 293, distance: 235.2
click at [1267, 293] on div "Crew Task Agent Tools AI & Machine Learning Database & Data File & Document Int…" at bounding box center [1164, 363] width 207 height 555
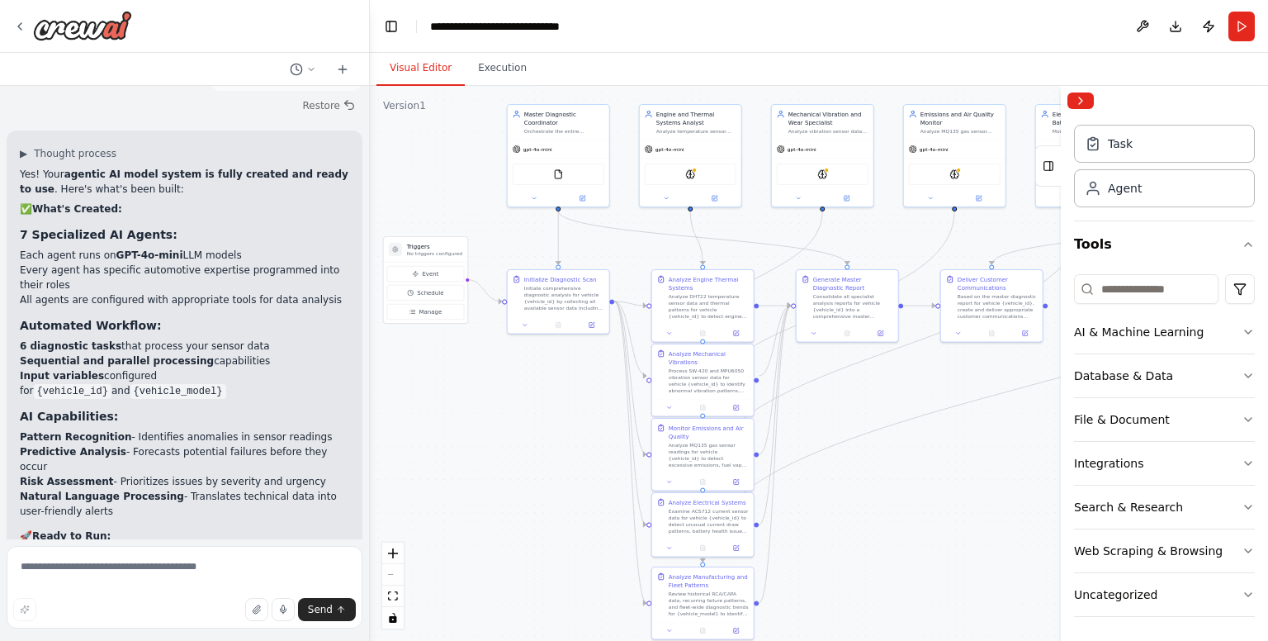
drag, startPoint x: 891, startPoint y: 444, endPoint x: 898, endPoint y: 434, distance: 12.4
click at [898, 434] on div ".deletable-edge-delete-btn { width: 20px; height: 20px; border: 0px solid #ffff…" at bounding box center [819, 363] width 898 height 555
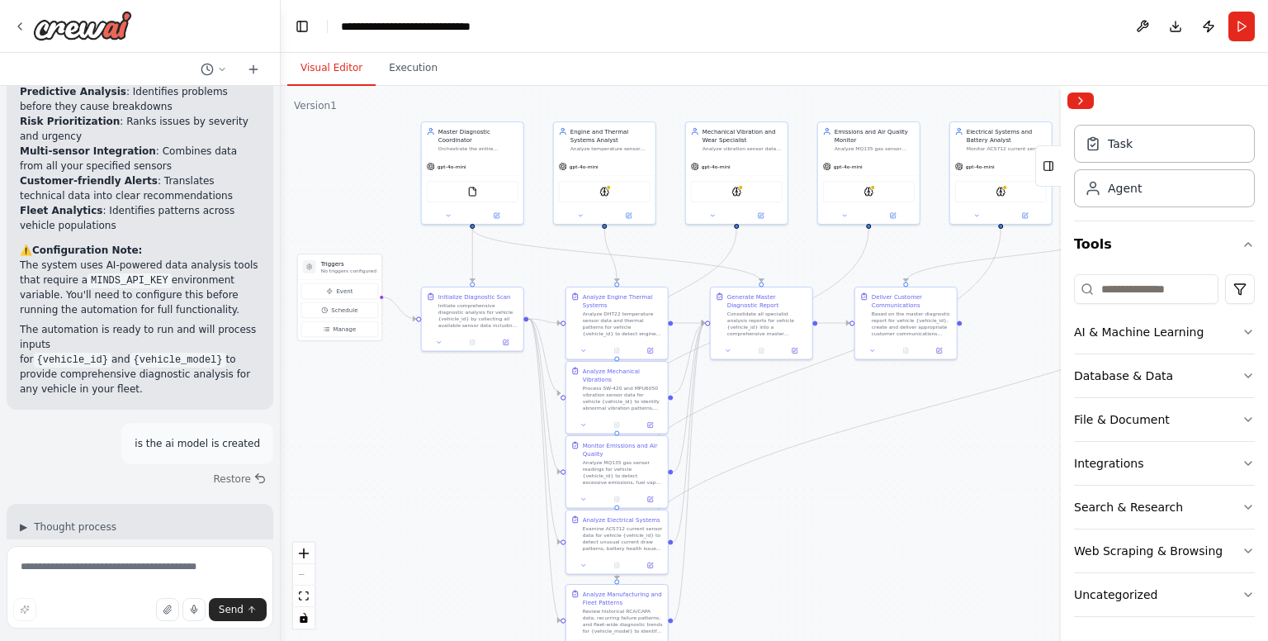
scroll to position [3669, 0]
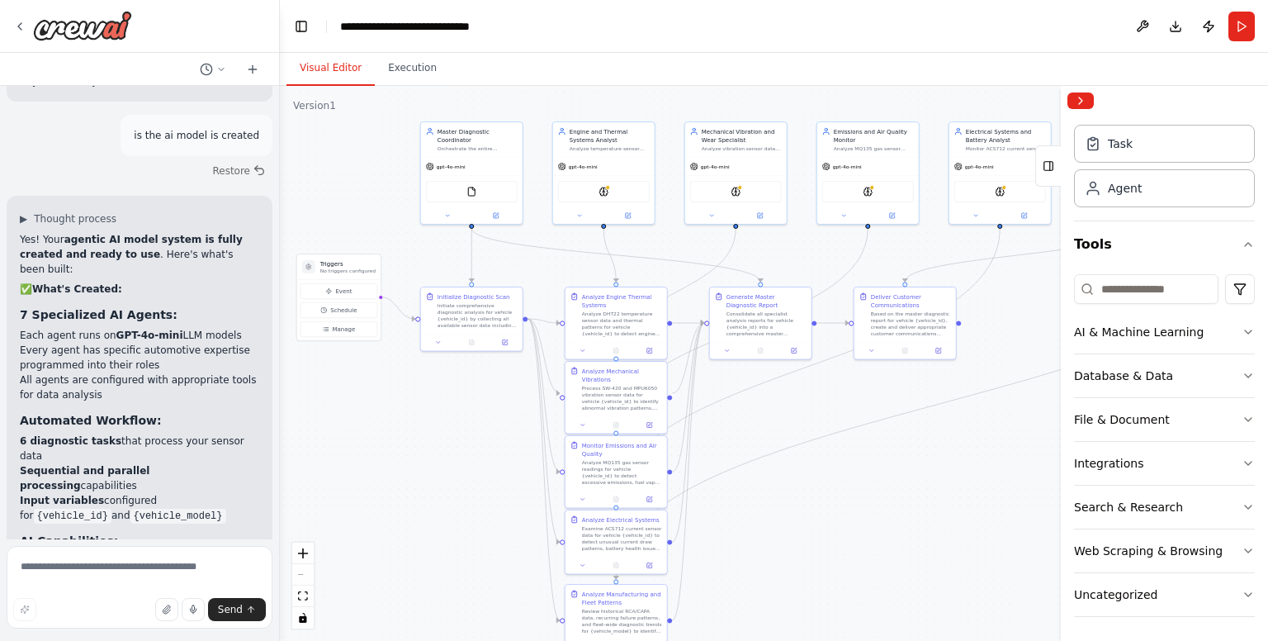
drag, startPoint x: 366, startPoint y: 418, endPoint x: 280, endPoint y: 427, distance: 86.3
click at [280, 427] on div "i want to create a agentic ai which predict the problem which arised in the car…" at bounding box center [634, 320] width 1268 height 641
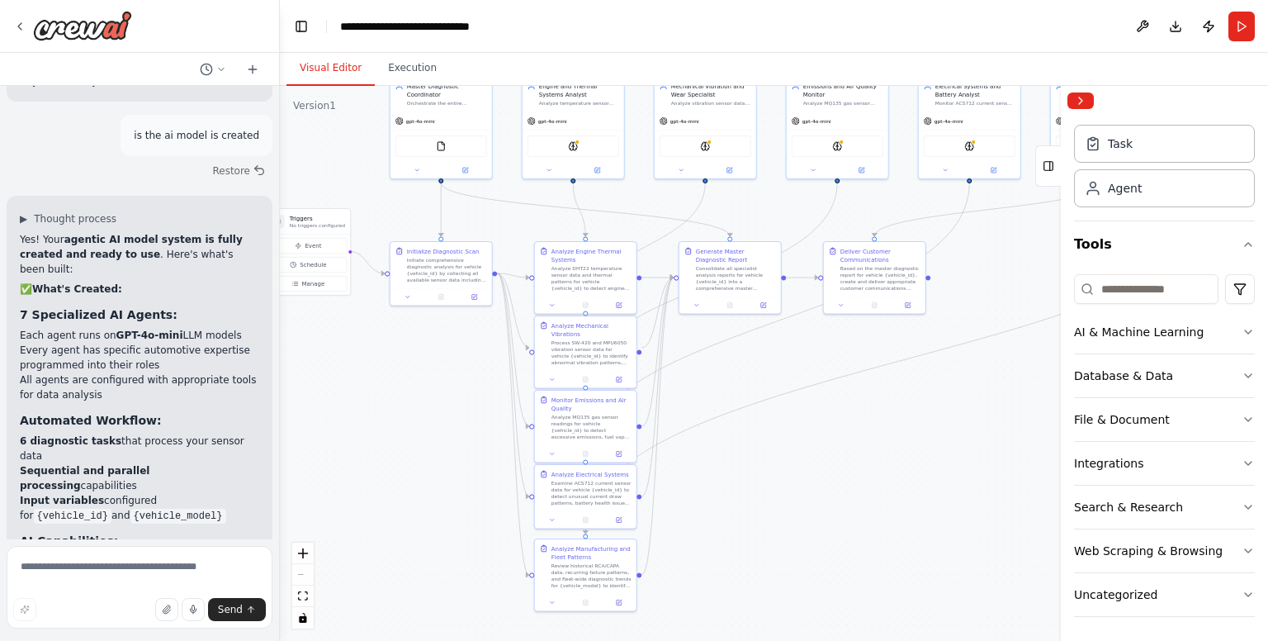
drag, startPoint x: 787, startPoint y: 518, endPoint x: 779, endPoint y: 482, distance: 36.4
click at [779, 482] on div ".deletable-edge-delete-btn { width: 20px; height: 20px; border: 0px solid #ffff…" at bounding box center [774, 363] width 988 height 555
click at [1080, 100] on button "Collapse right sidebar" at bounding box center [1080, 100] width 26 height 17
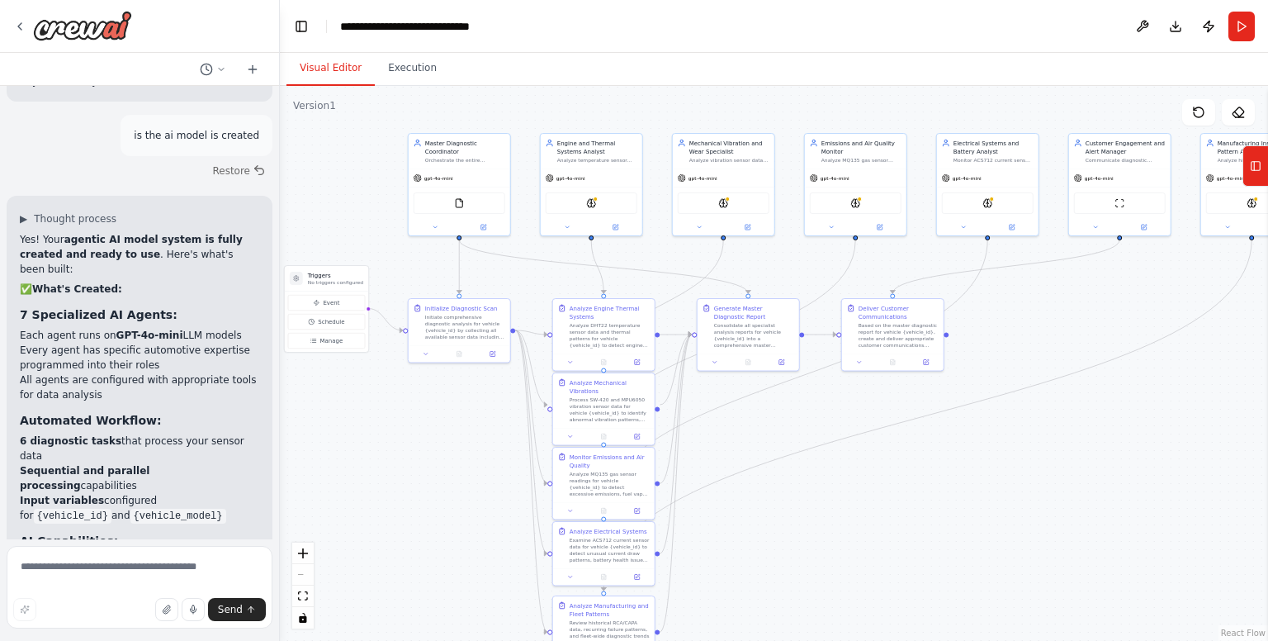
drag, startPoint x: 1086, startPoint y: 506, endPoint x: 1104, endPoint y: 560, distance: 56.4
click at [1104, 560] on div ".deletable-edge-delete-btn { width: 20px; height: 20px; border: 0px solid #ffff…" at bounding box center [774, 363] width 988 height 555
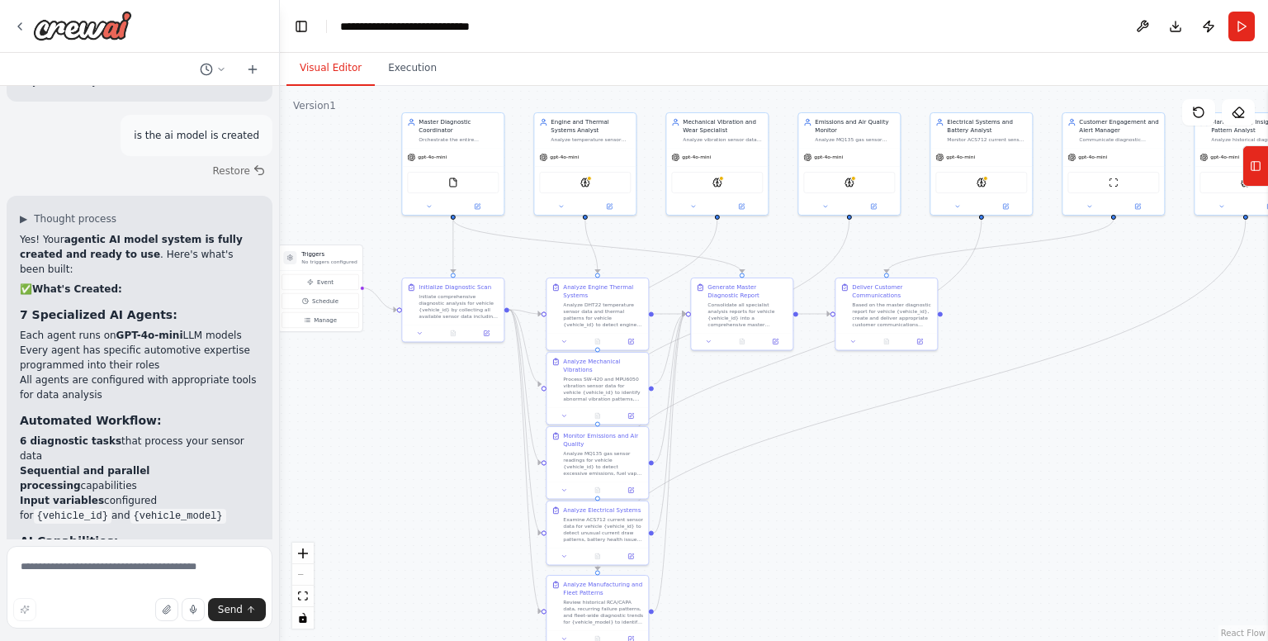
drag, startPoint x: 990, startPoint y: 522, endPoint x: 986, endPoint y: 503, distance: 20.2
click at [986, 503] on div ".deletable-edge-delete-btn { width: 20px; height: 20px; border: 0px solid #ffff…" at bounding box center [774, 363] width 988 height 555
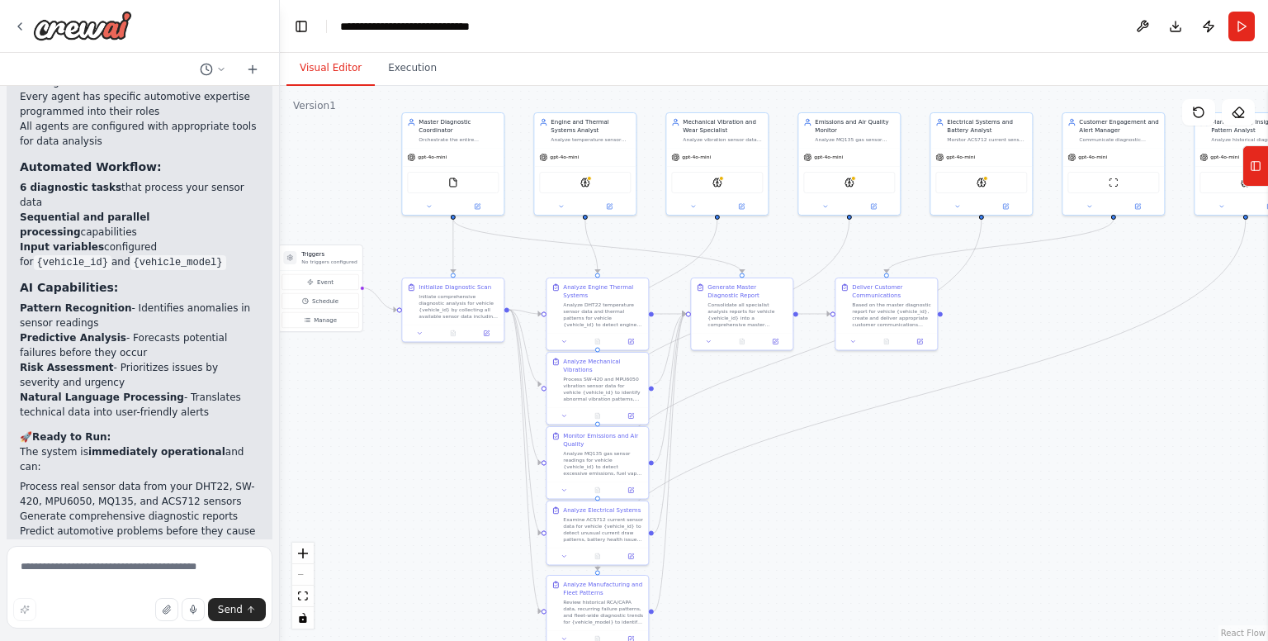
scroll to position [3976, 0]
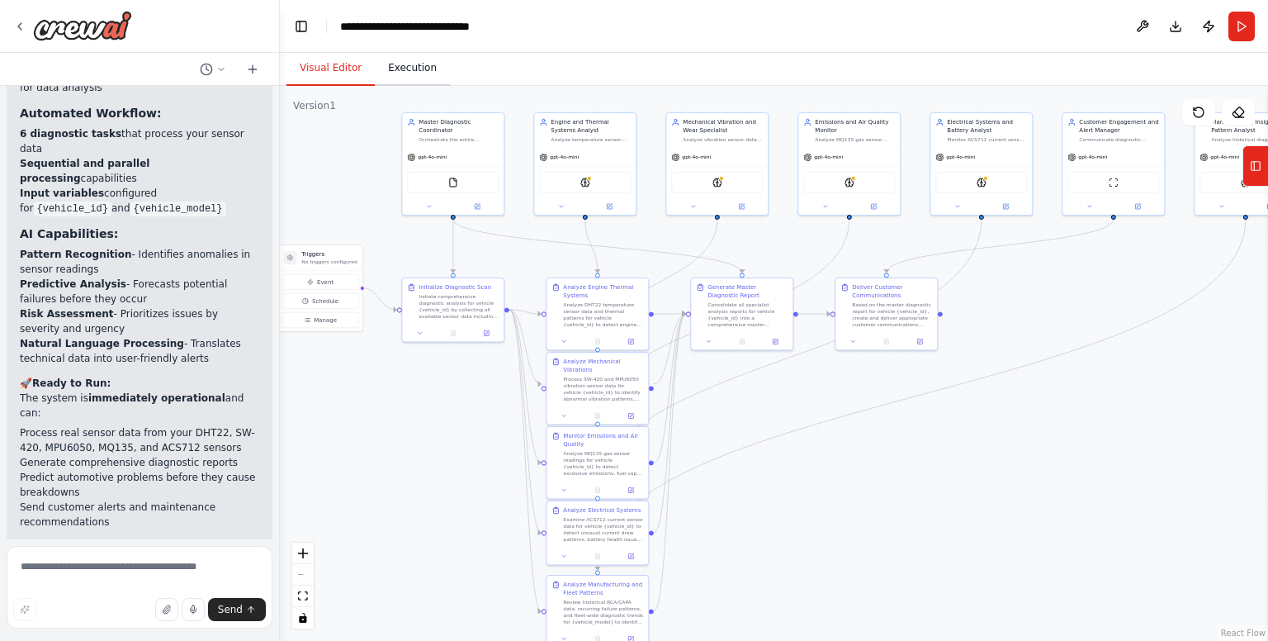
click at [395, 75] on button "Execution" at bounding box center [412, 68] width 75 height 35
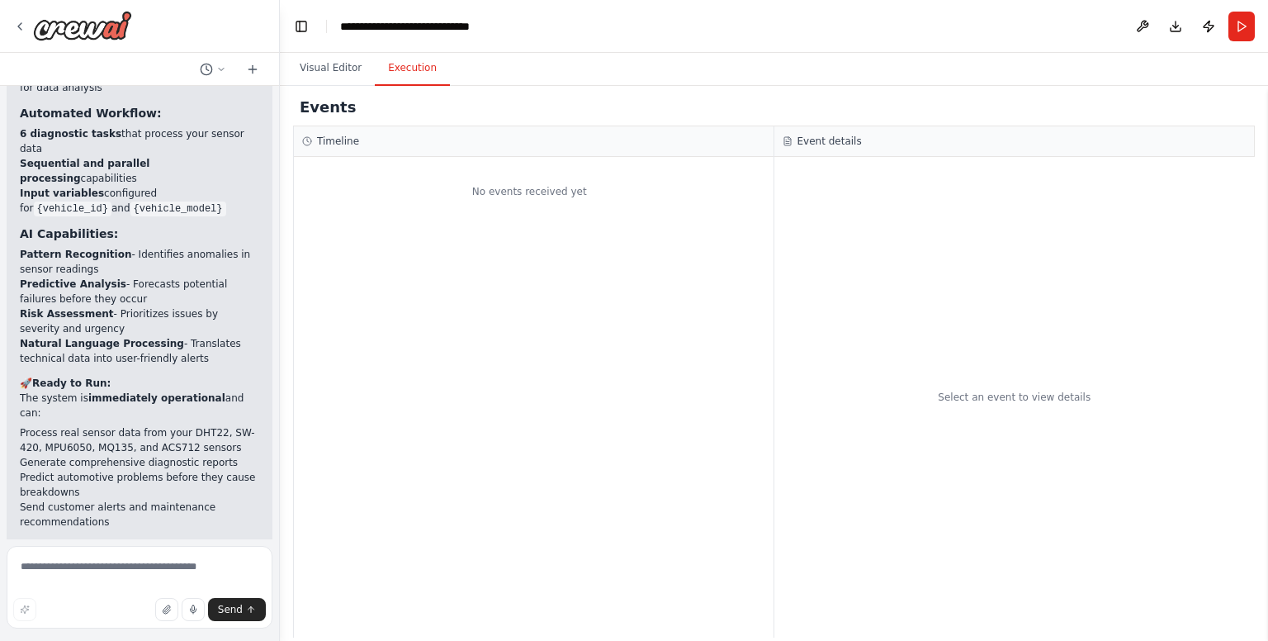
click at [464, 205] on div "No events received yet" at bounding box center [529, 191] width 471 height 53
click at [327, 60] on button "Visual Editor" at bounding box center [330, 68] width 88 height 35
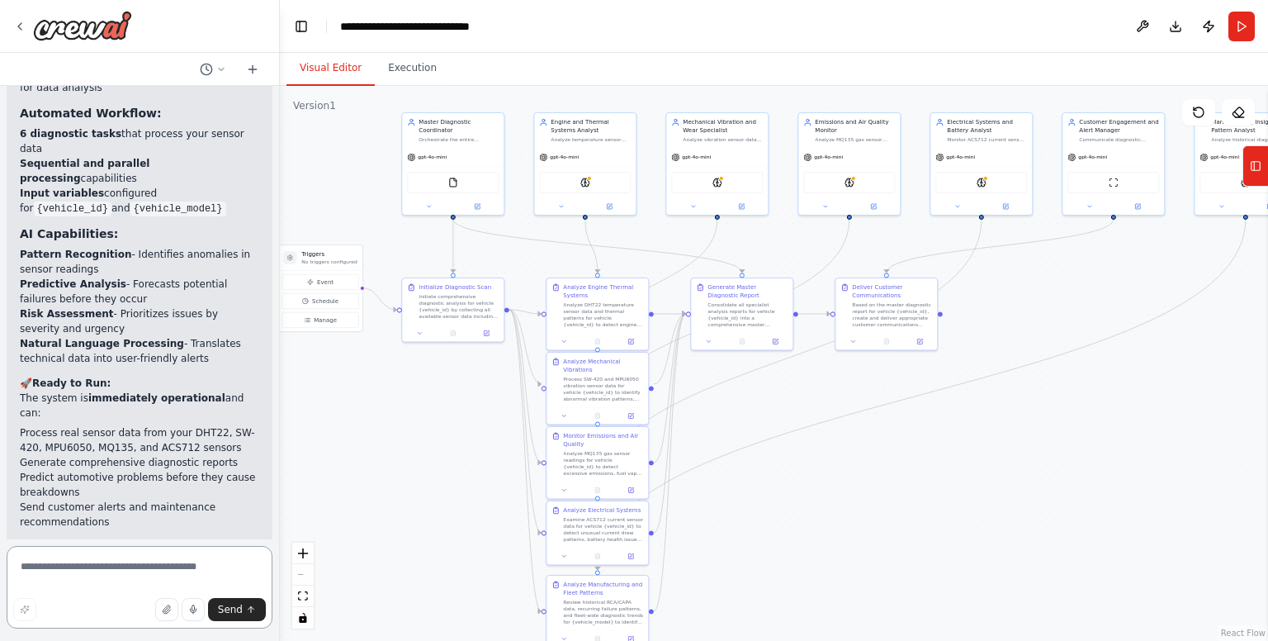
click at [100, 554] on textarea at bounding box center [140, 587] width 266 height 83
type textarea "**********"
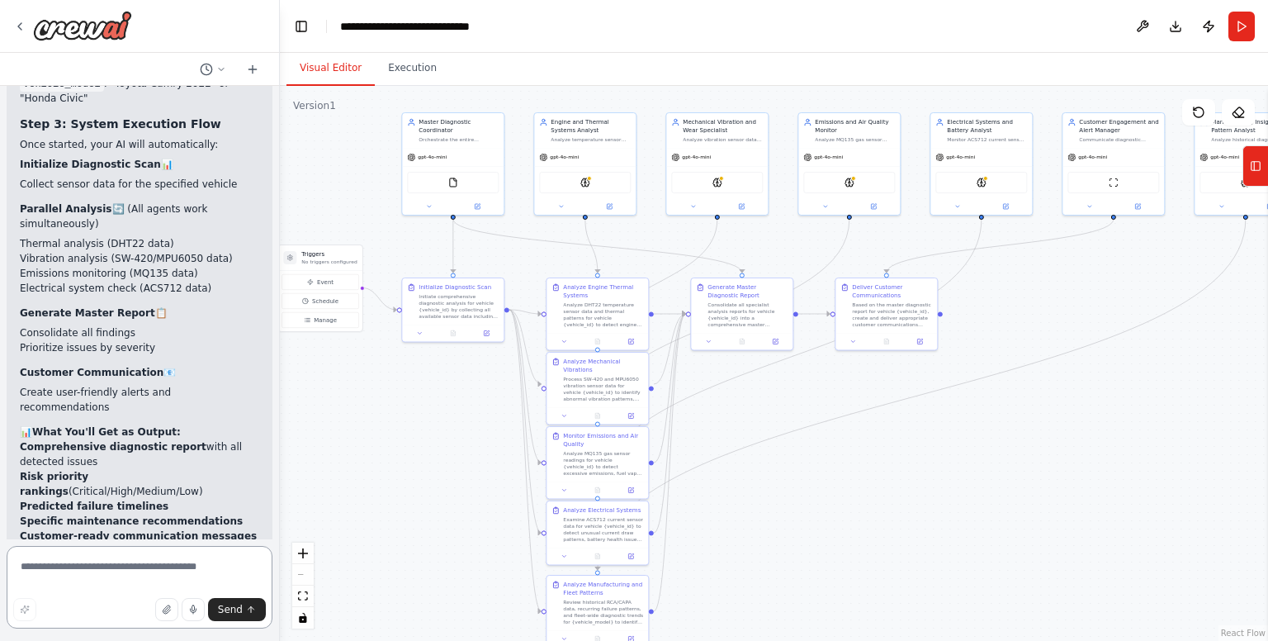
scroll to position [4431, 0]
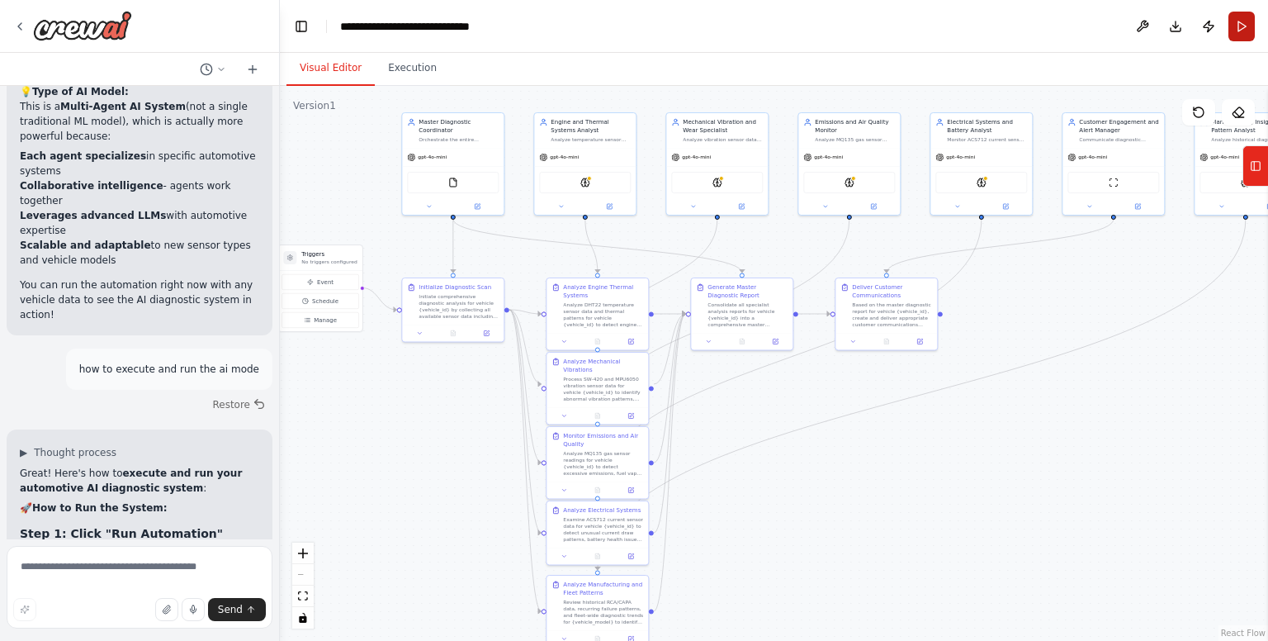
click at [1251, 34] on button "Run" at bounding box center [1241, 27] width 26 height 30
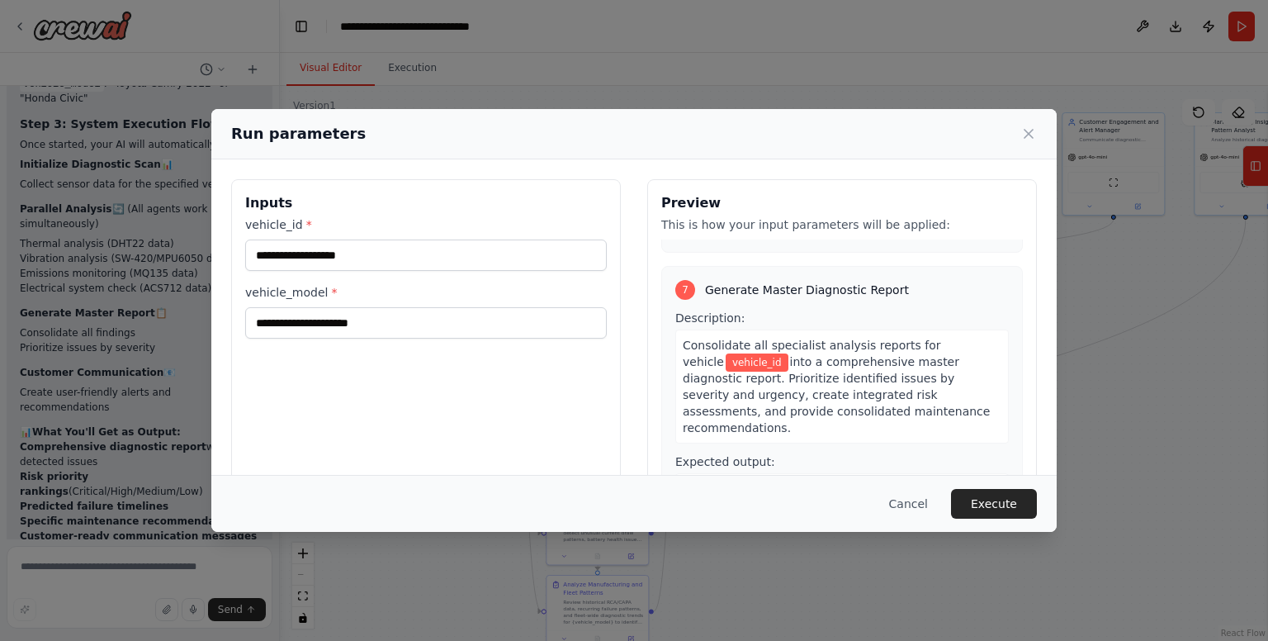
scroll to position [2234, 0]
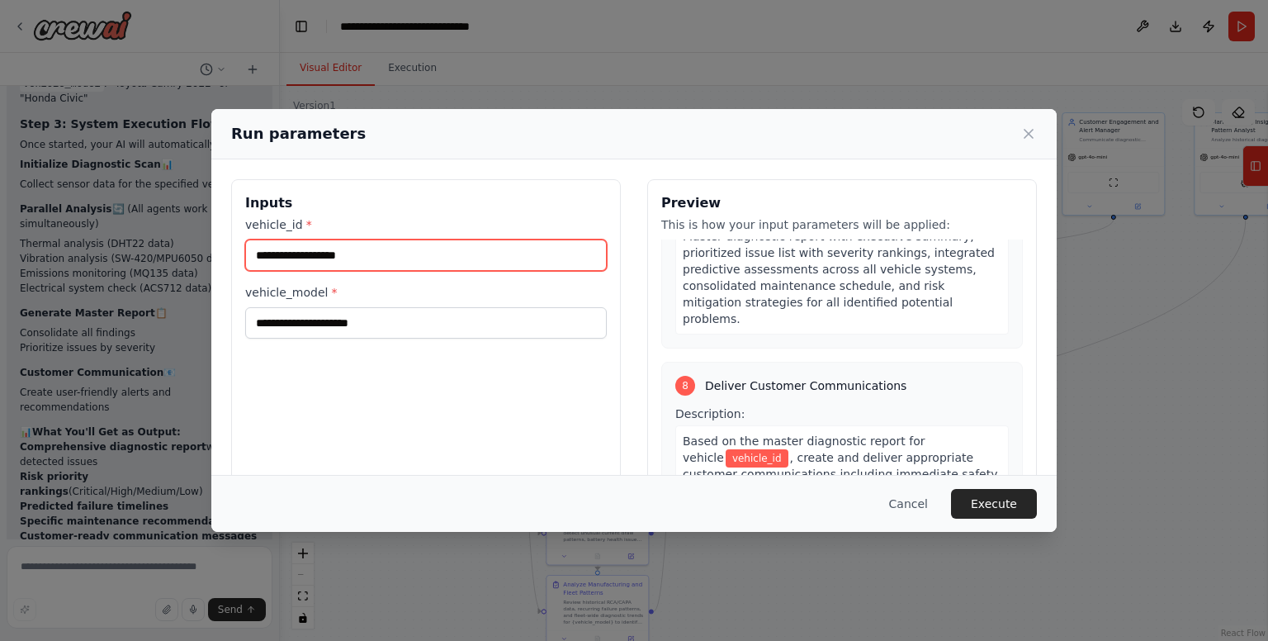
click at [469, 257] on input "vehicle_id *" at bounding box center [426, 254] width 362 height 31
type input "*******"
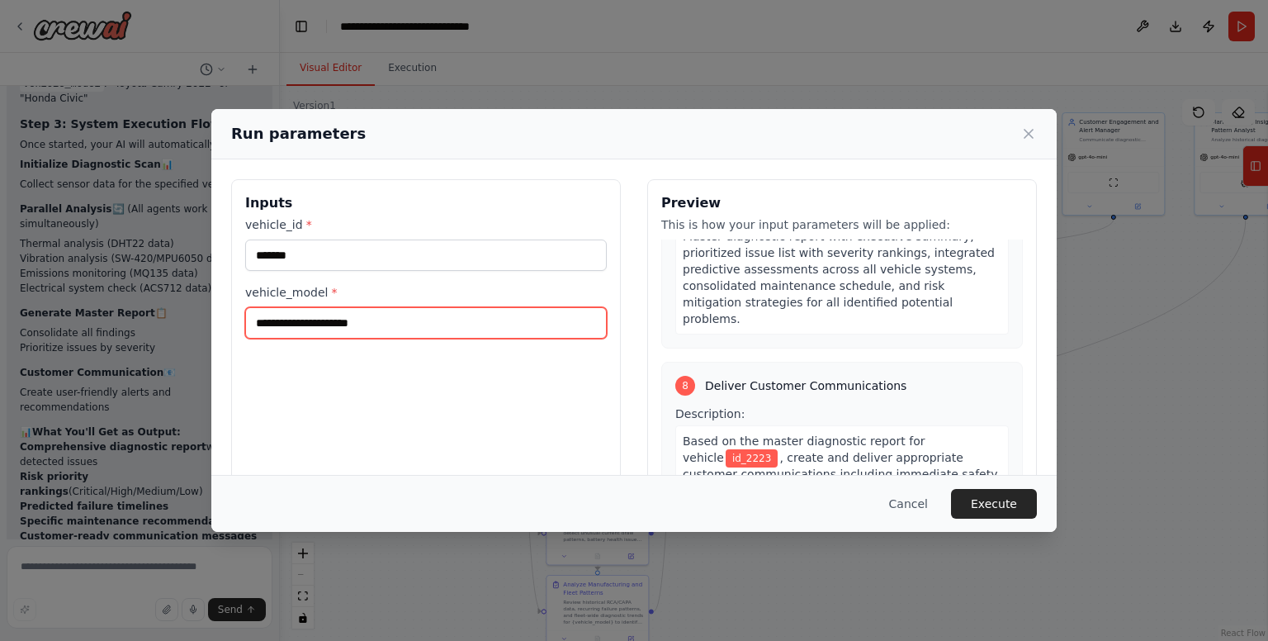
click at [451, 329] on input "vehicle_model *" at bounding box center [426, 322] width 362 height 31
type input "********"
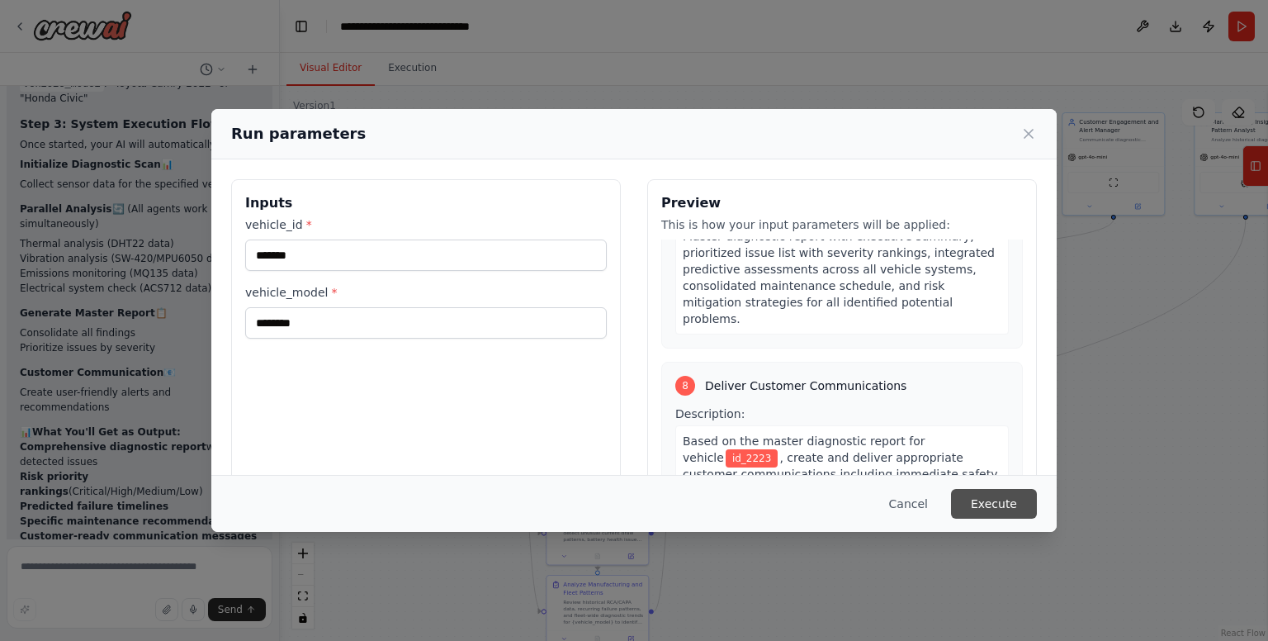
click at [997, 499] on button "Execute" at bounding box center [994, 504] width 86 height 30
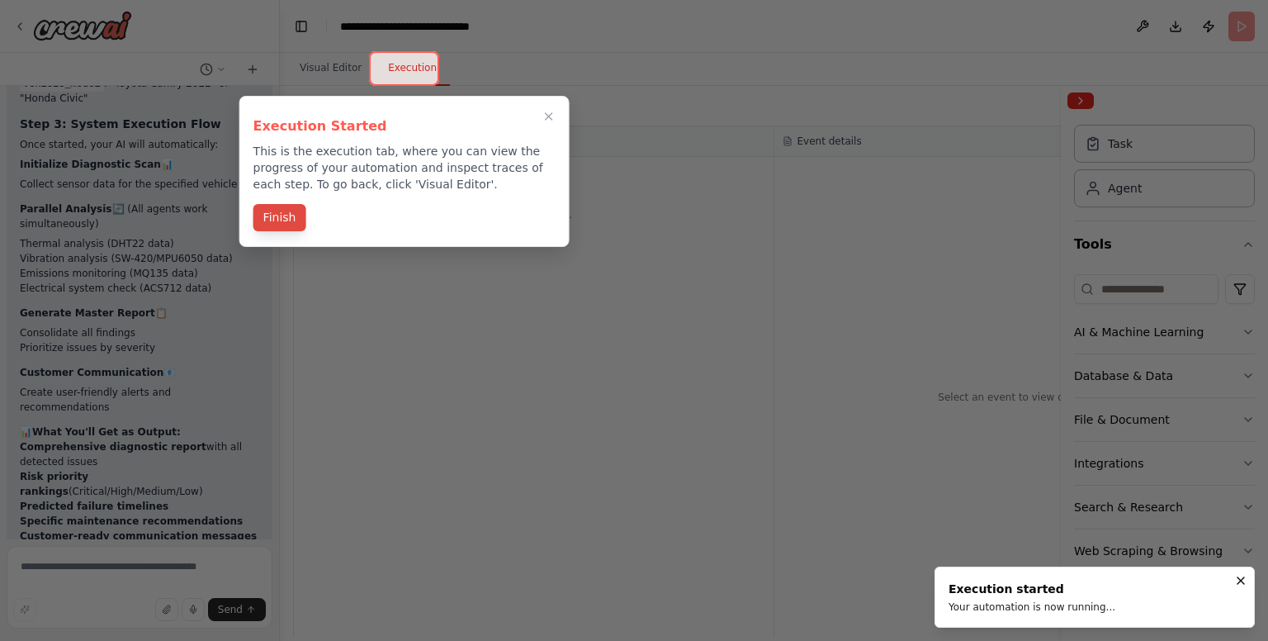
click at [268, 214] on button "Finish" at bounding box center [279, 217] width 53 height 27
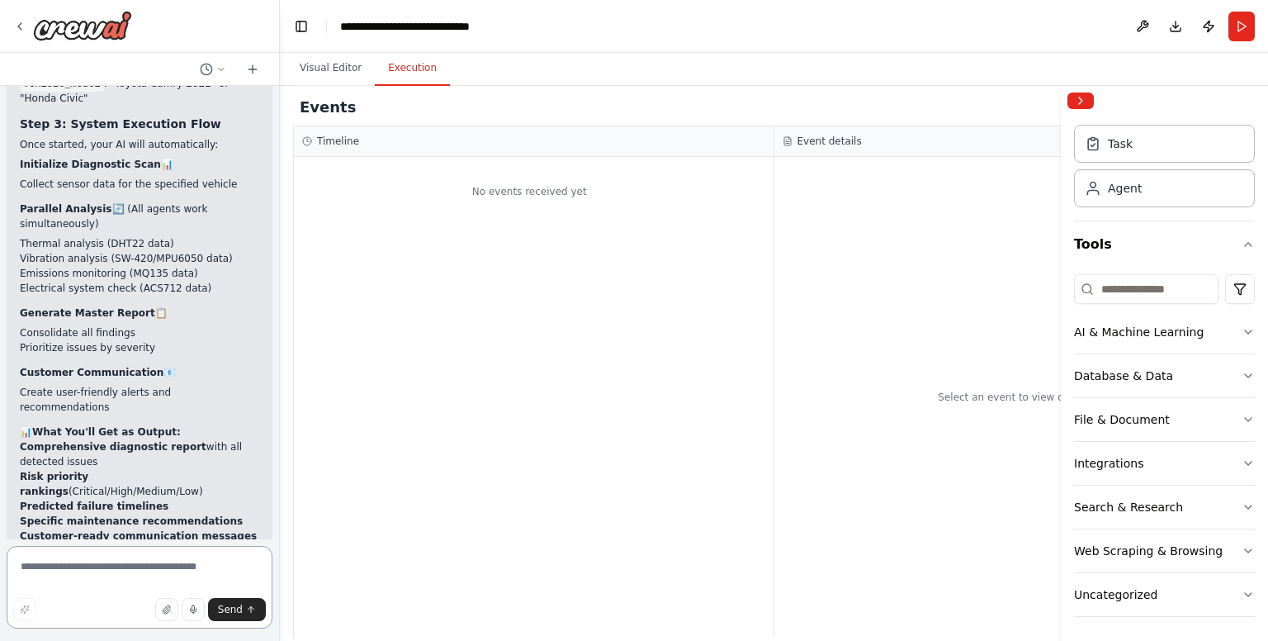
click at [223, 575] on textarea at bounding box center [140, 587] width 266 height 83
click at [1179, 22] on button "Download" at bounding box center [1175, 27] width 26 height 30
